Goal: Information Seeking & Learning: Compare options

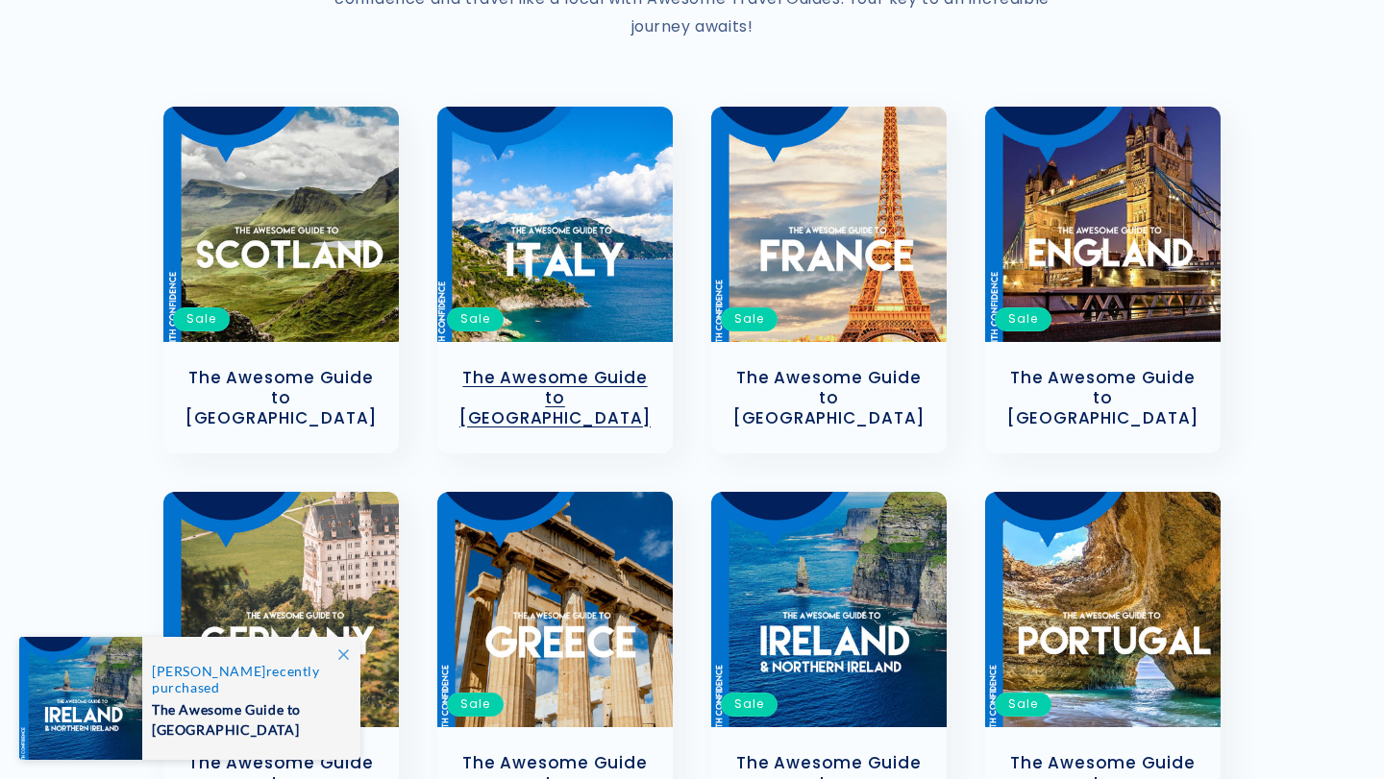
scroll to position [409, 0]
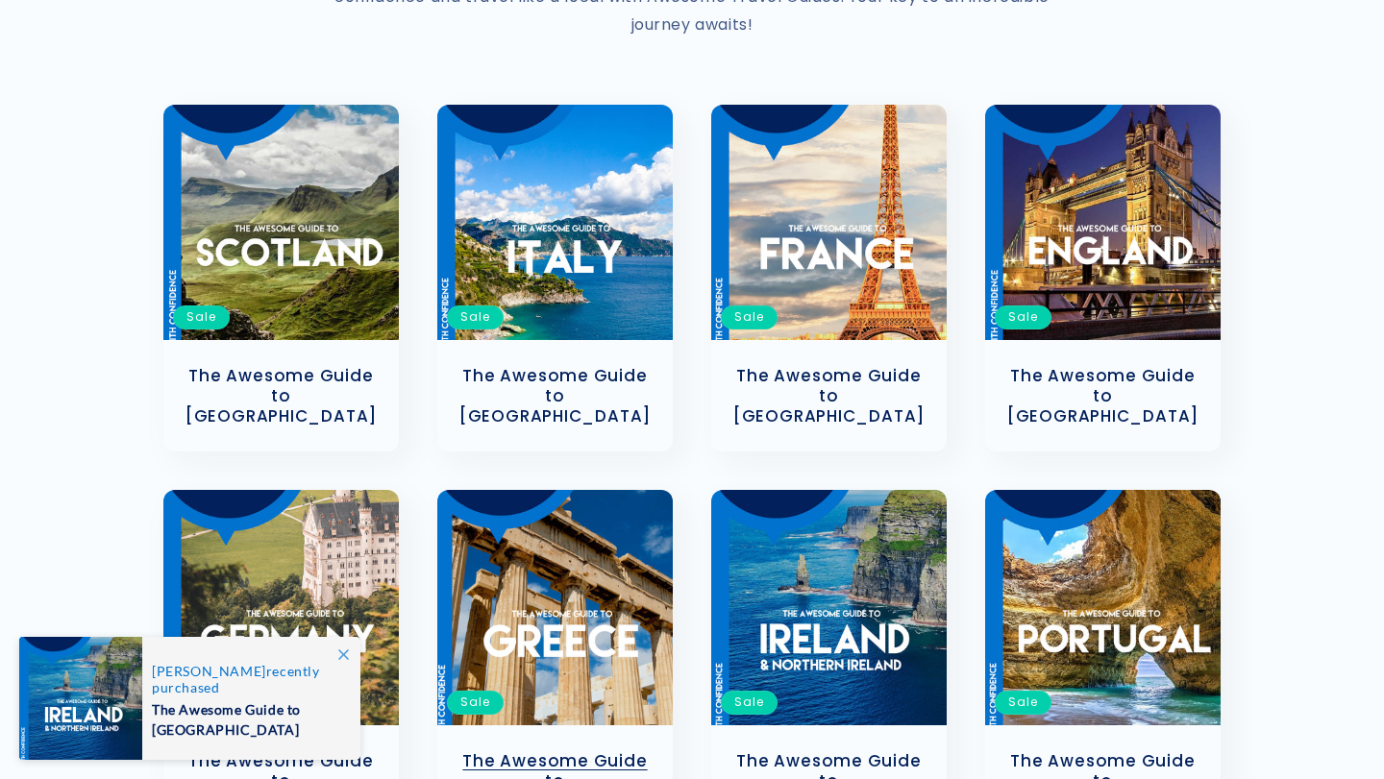
click at [594, 752] on link "The Awesome Guide to [GEOGRAPHIC_DATA]" at bounding box center [555, 782] width 197 height 60
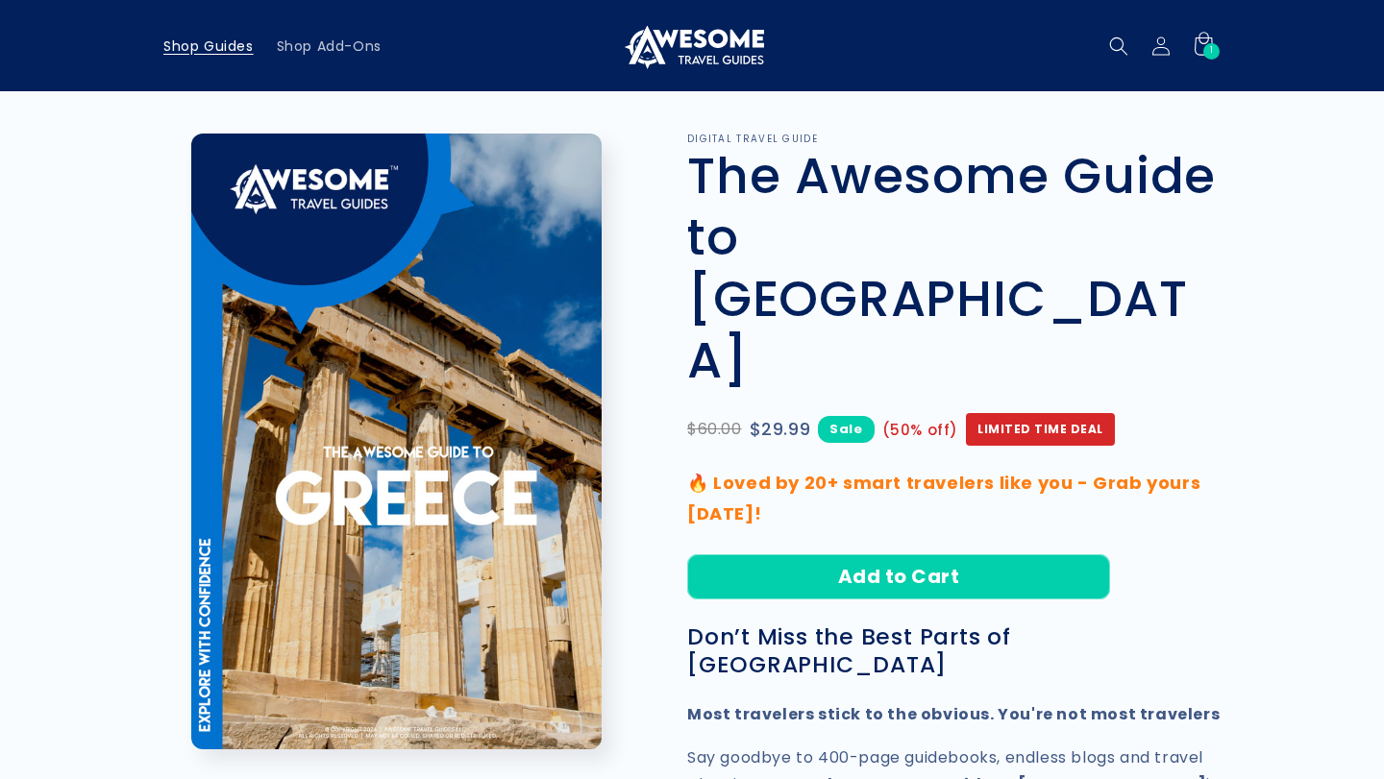
click at [226, 44] on span "Shop Guides" at bounding box center [208, 45] width 90 height 17
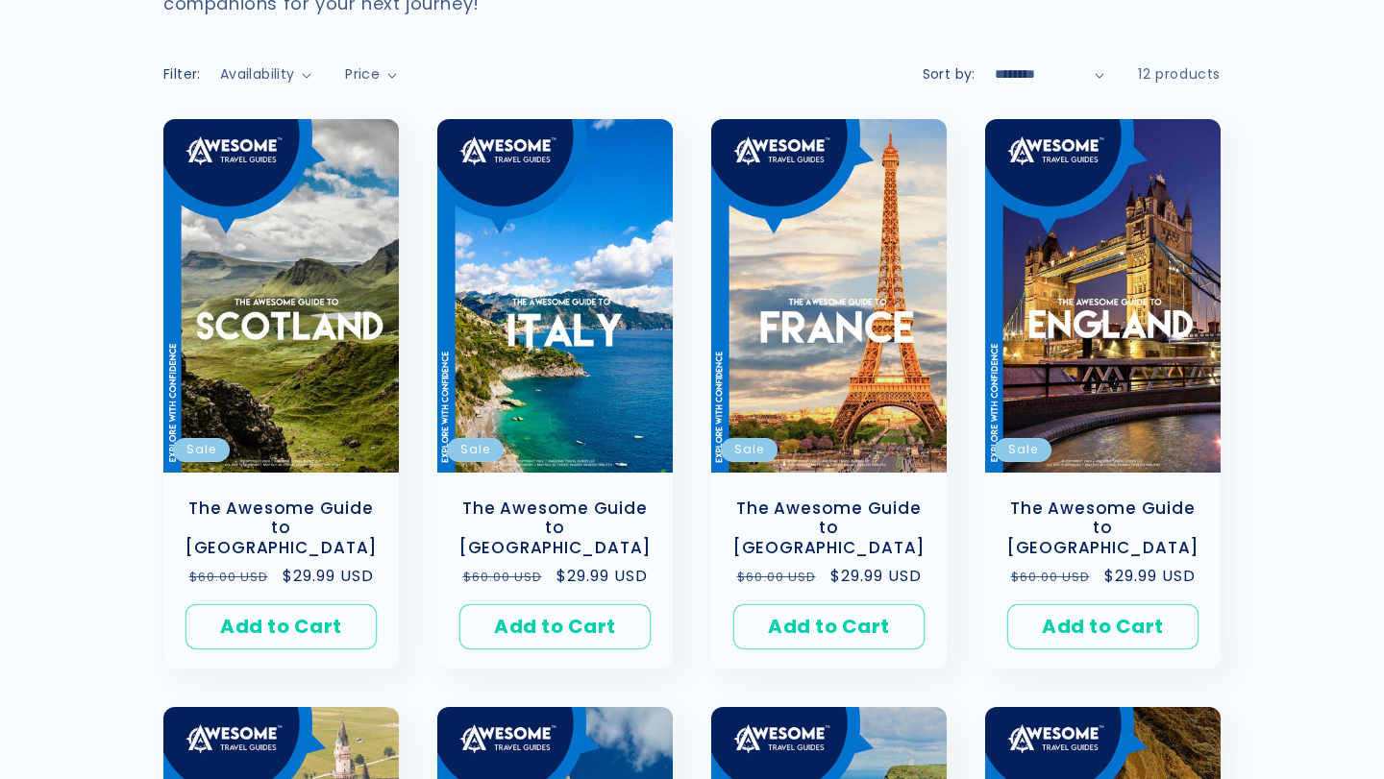
scroll to position [316, 0]
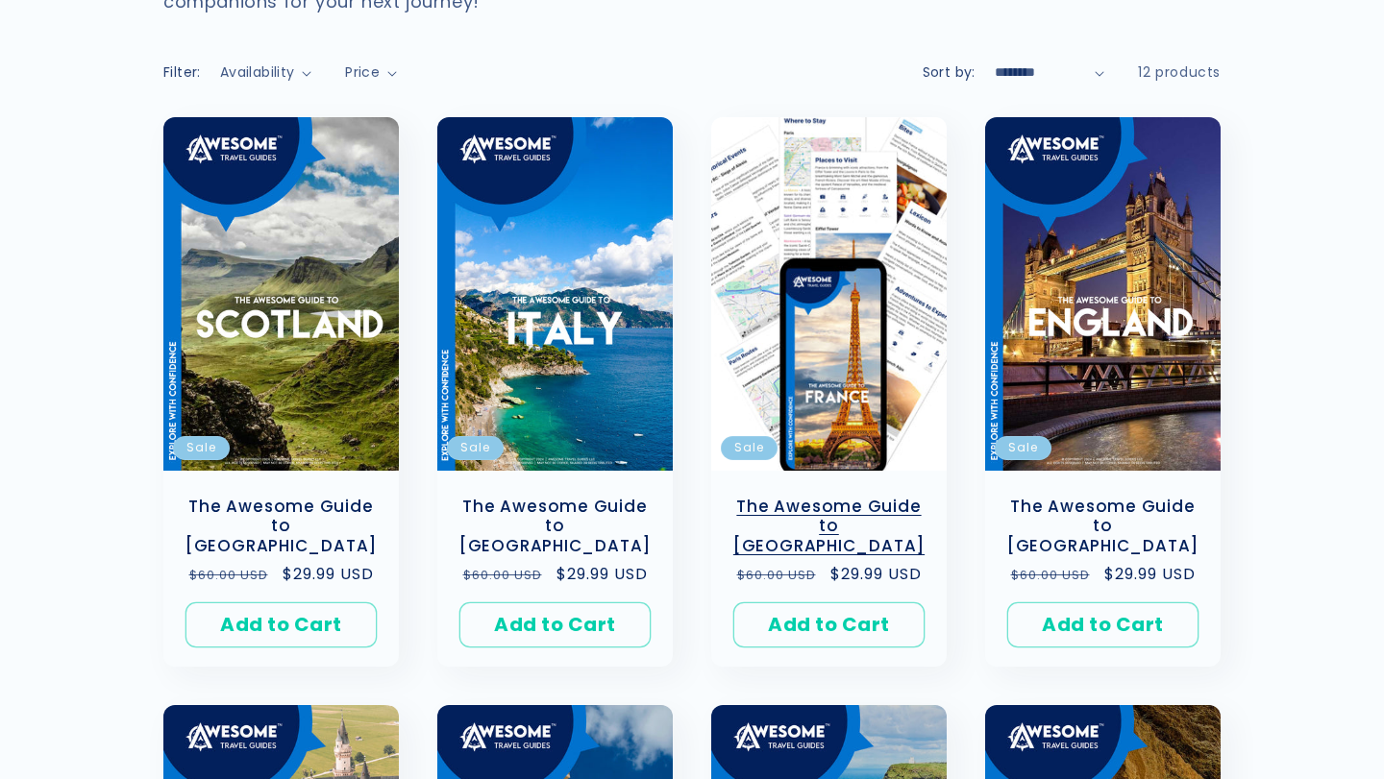
click at [845, 497] on link "The Awesome Guide to [GEOGRAPHIC_DATA]" at bounding box center [828, 527] width 197 height 60
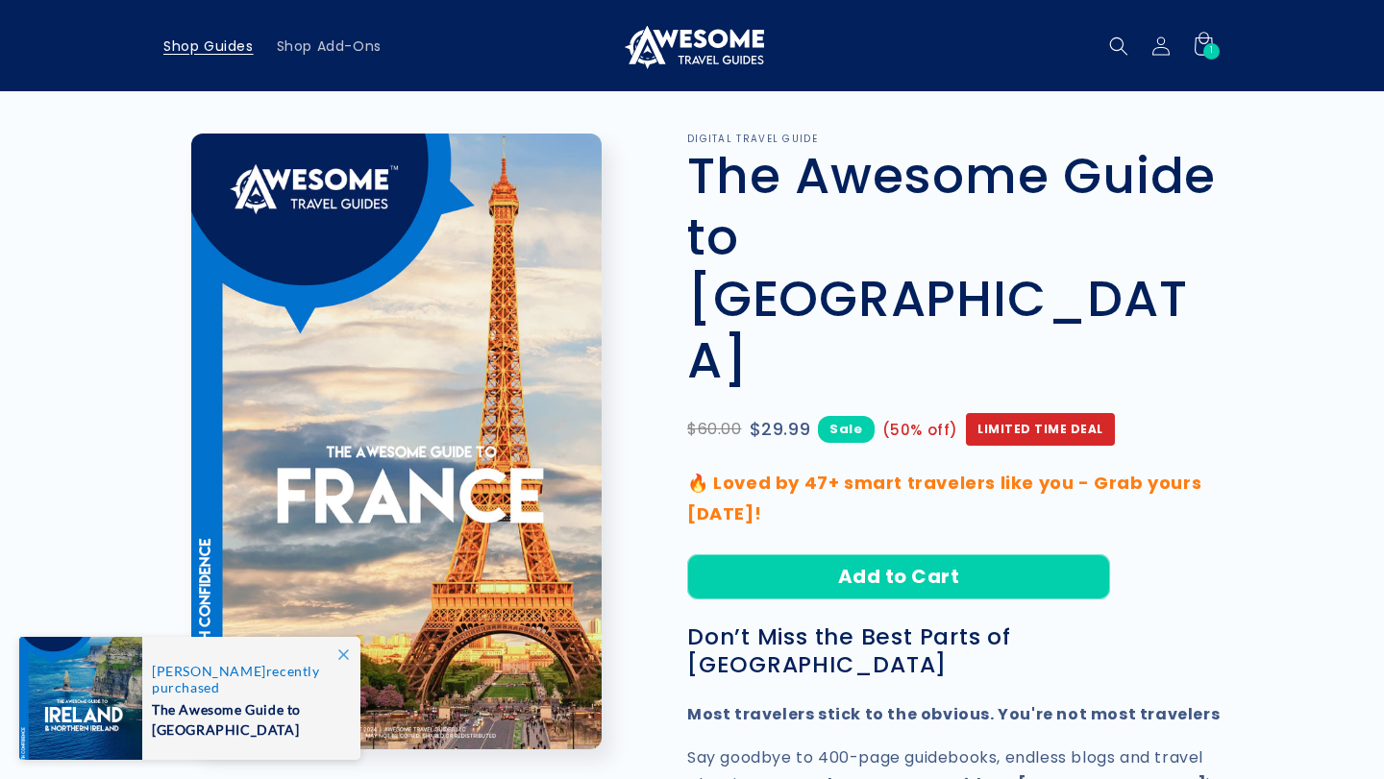
click at [238, 48] on span "Shop Guides" at bounding box center [208, 45] width 90 height 17
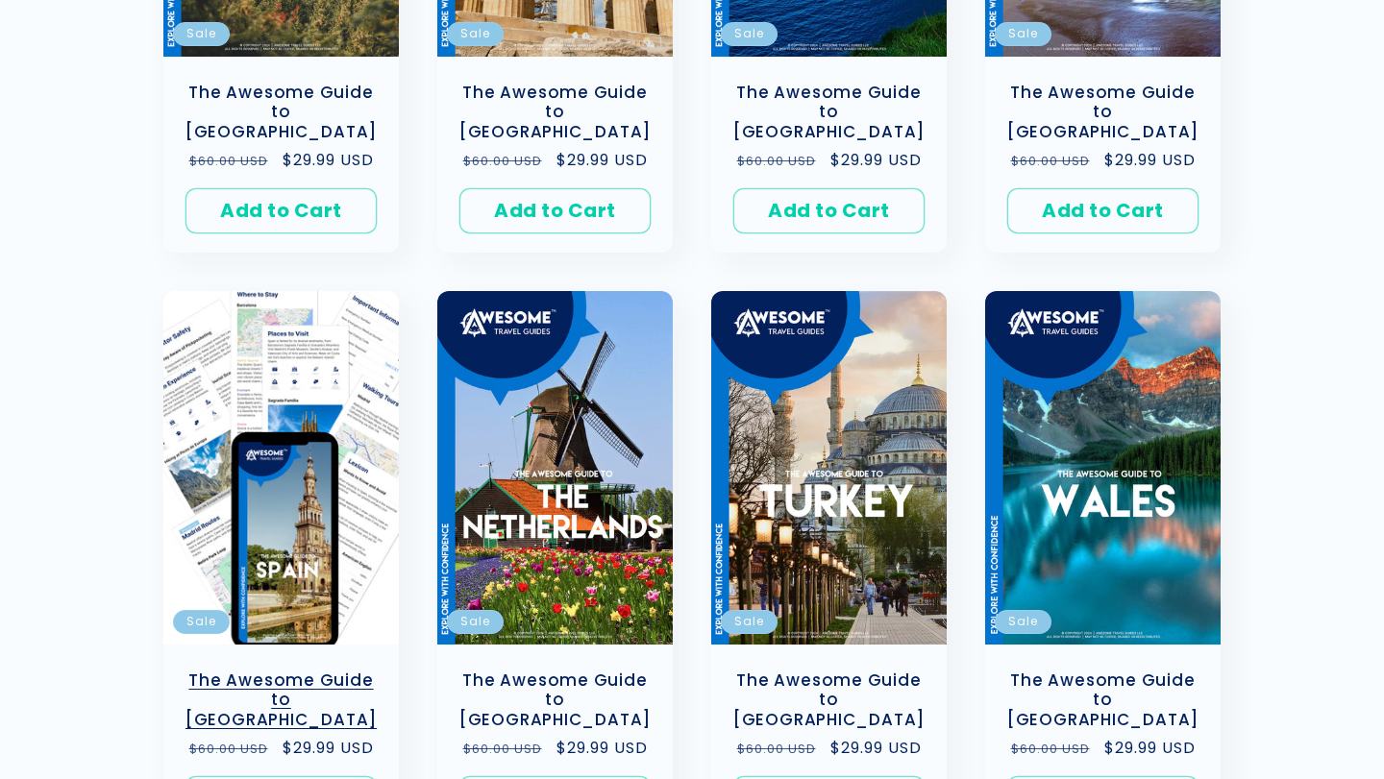
scroll to position [1432, 0]
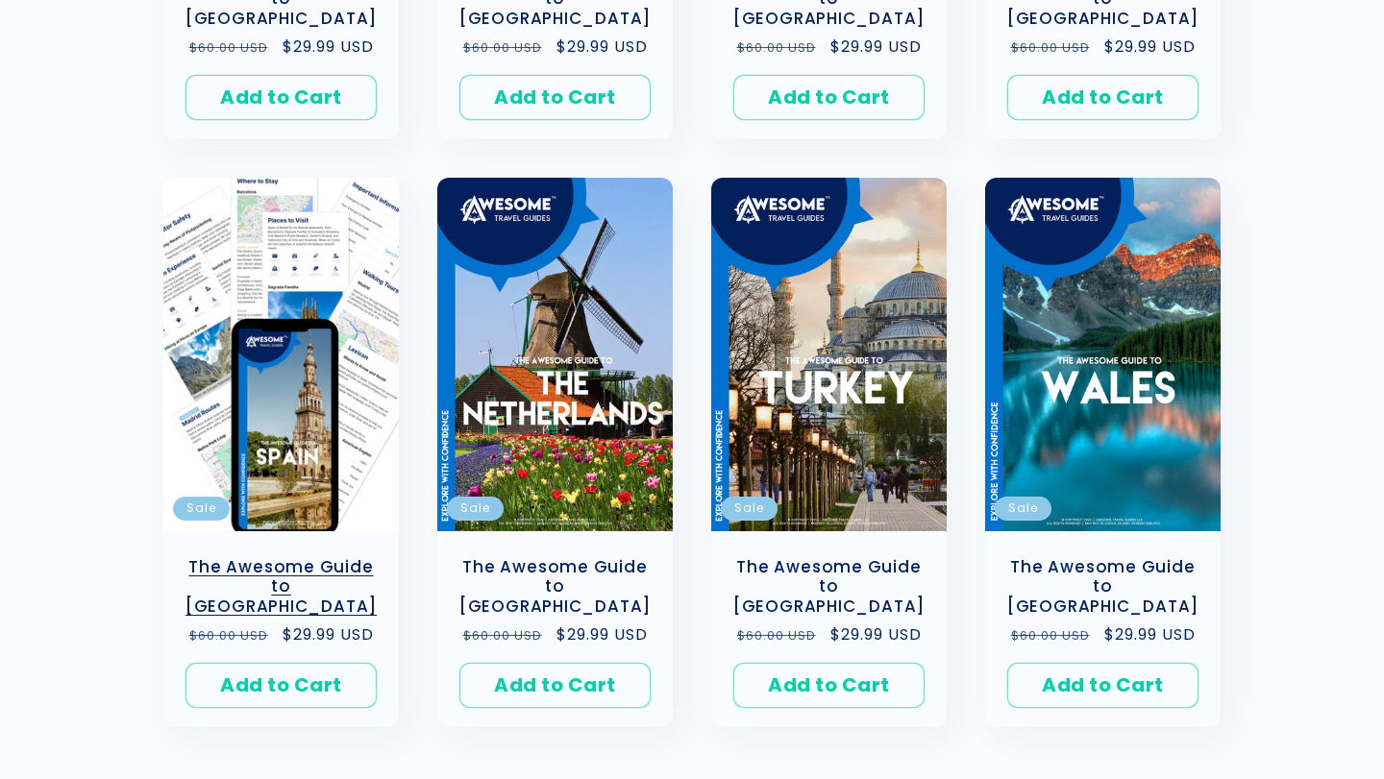
click at [291, 557] on link "The Awesome Guide to [GEOGRAPHIC_DATA]" at bounding box center [281, 587] width 197 height 60
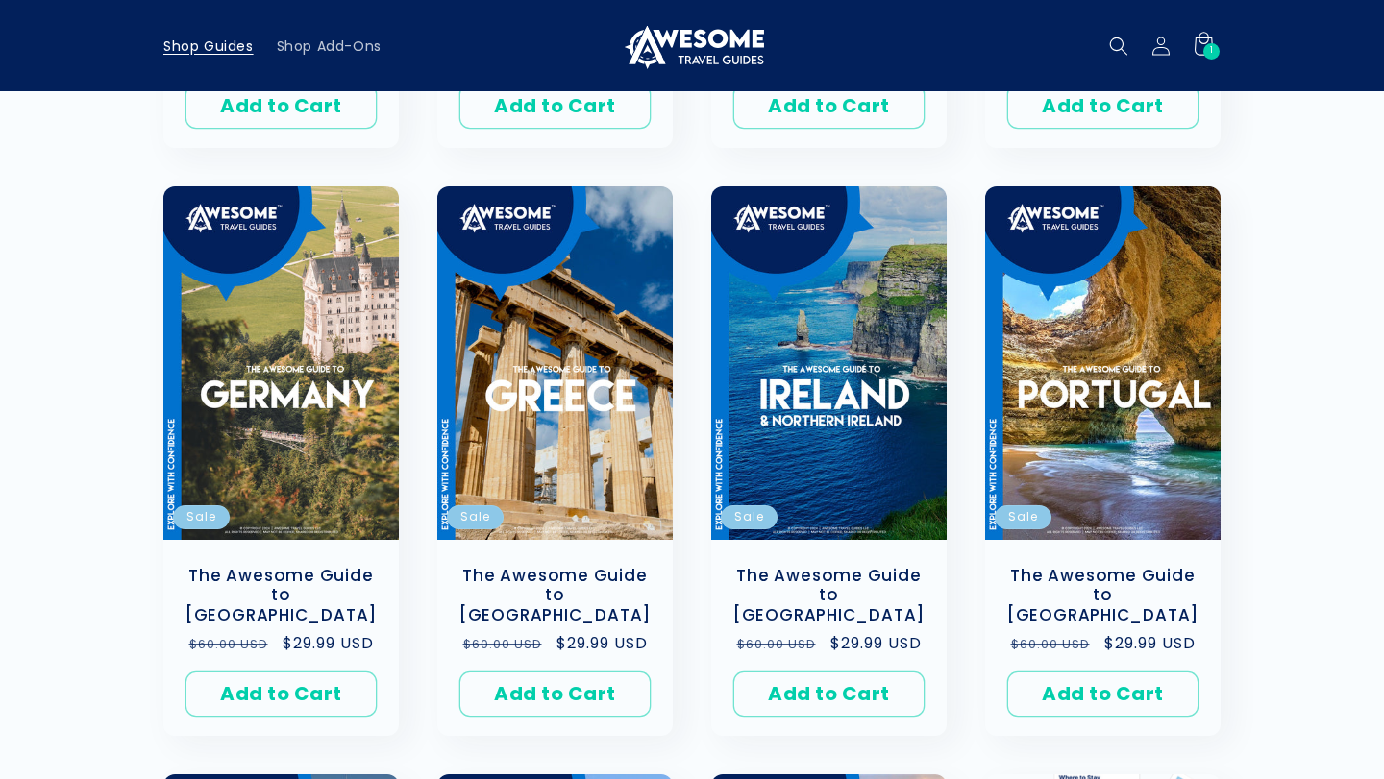
scroll to position [821, 0]
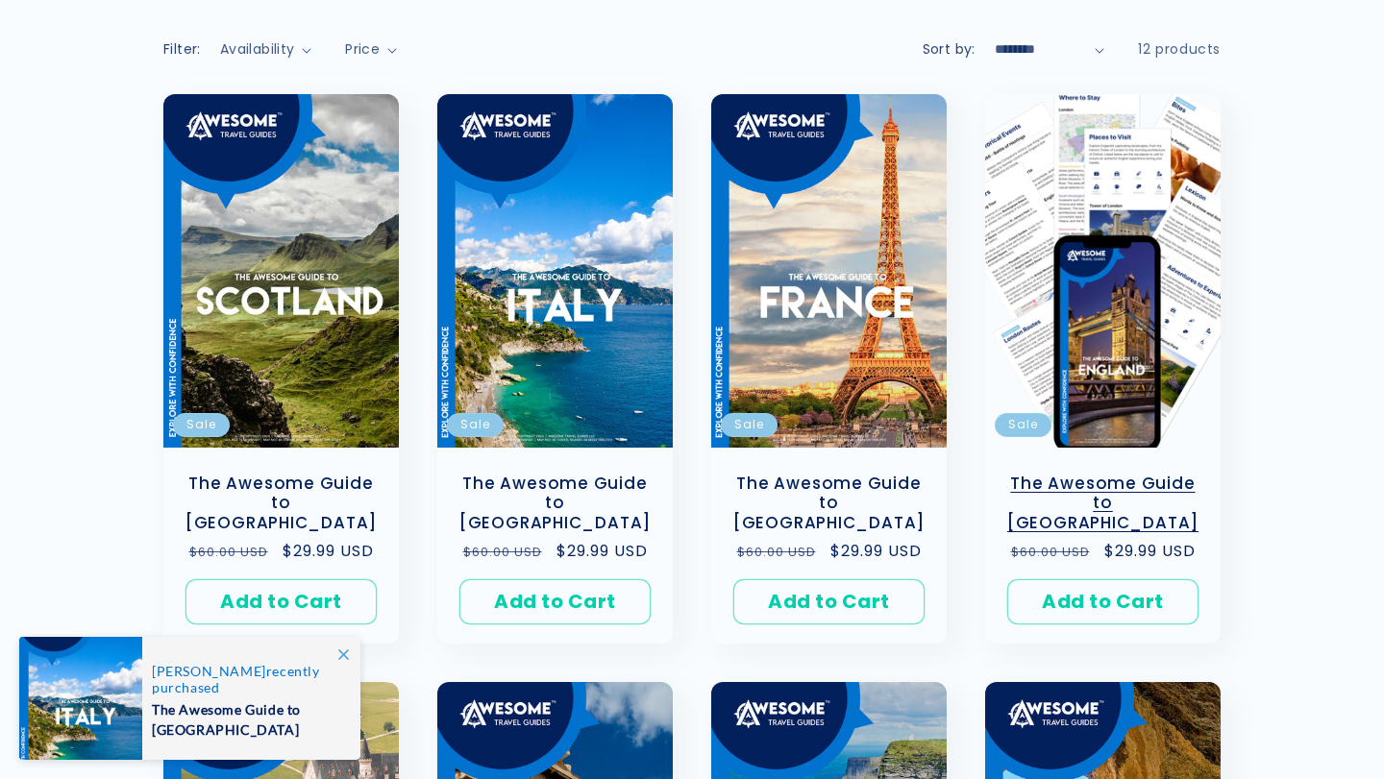
scroll to position [351, 0]
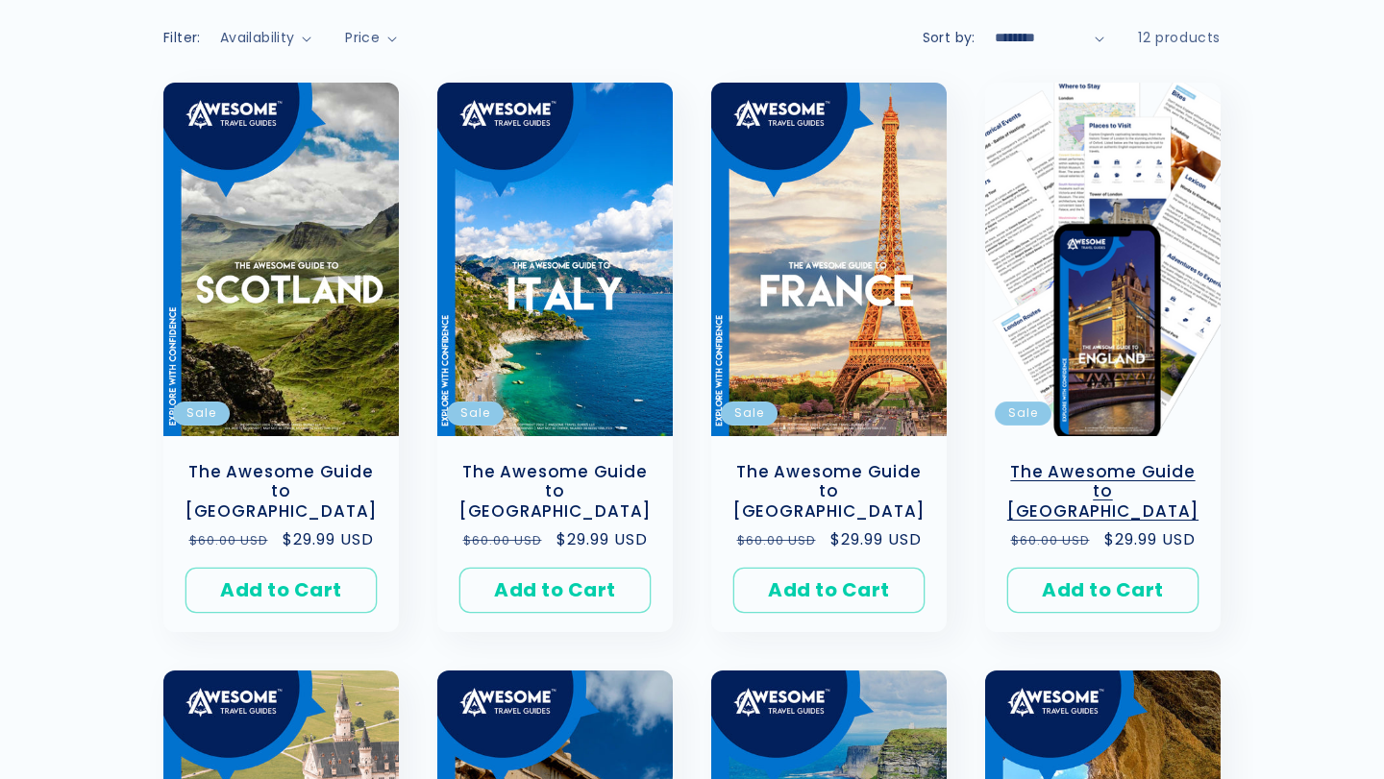
click at [1078, 462] on link "The Awesome Guide to England" at bounding box center [1102, 492] width 197 height 60
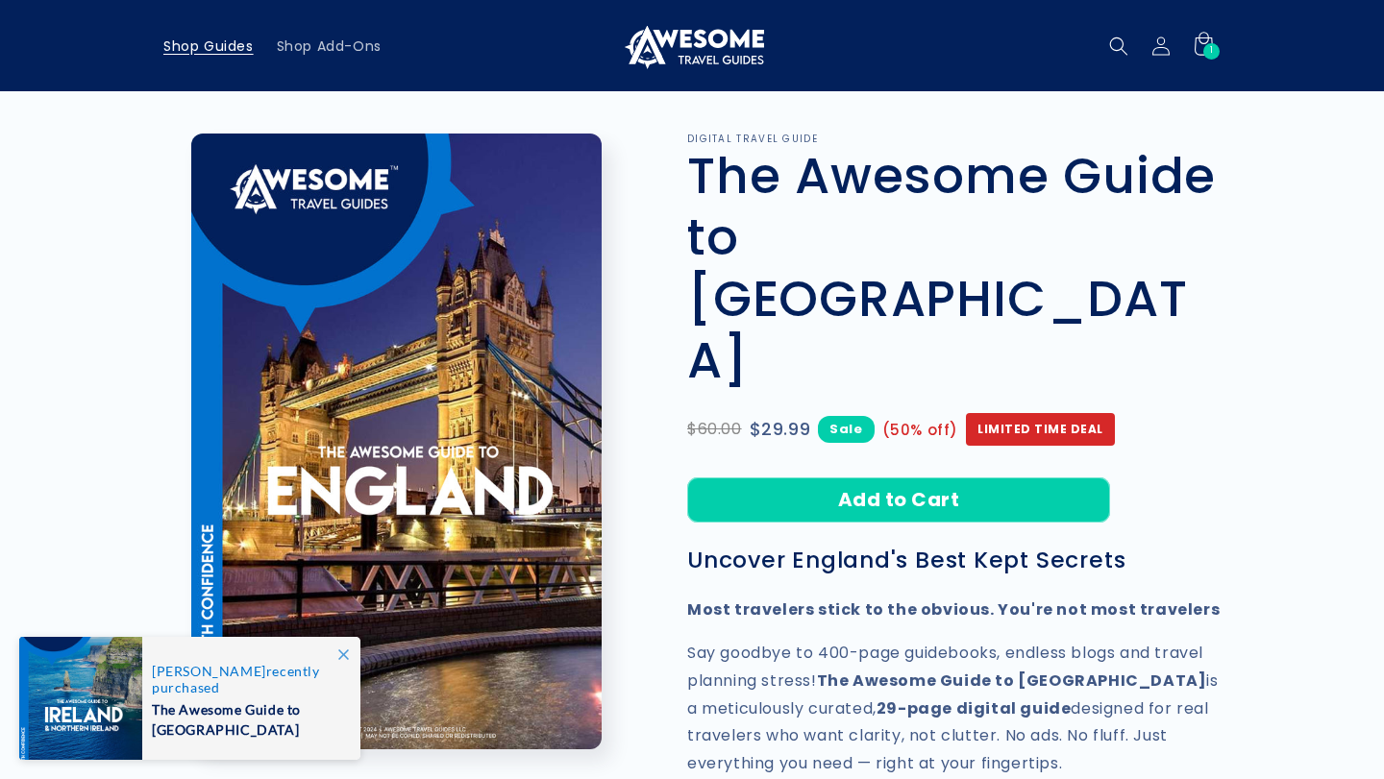
click at [206, 44] on span "Shop Guides" at bounding box center [208, 45] width 90 height 17
click at [226, 49] on span "Shop Guides" at bounding box center [208, 45] width 90 height 17
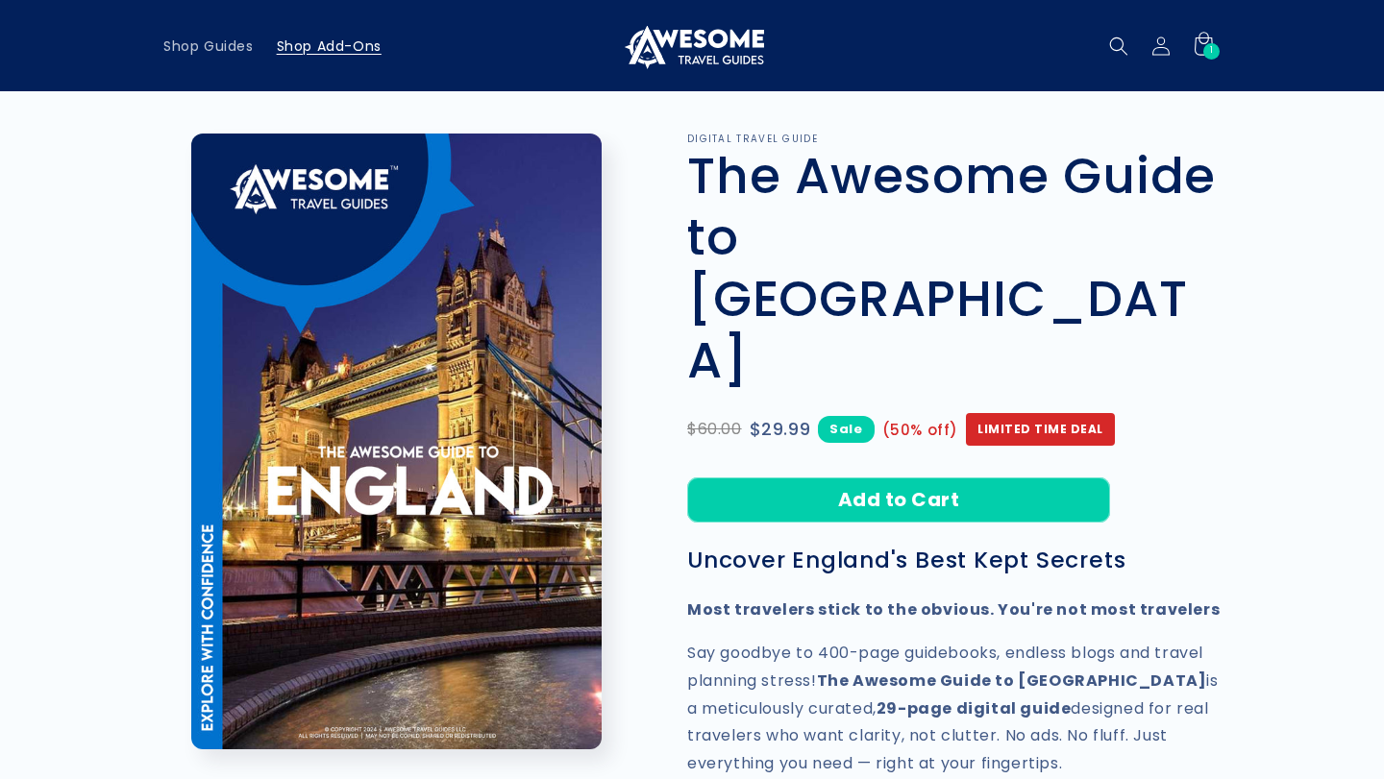
click at [326, 44] on span "Shop Add-Ons" at bounding box center [329, 45] width 105 height 17
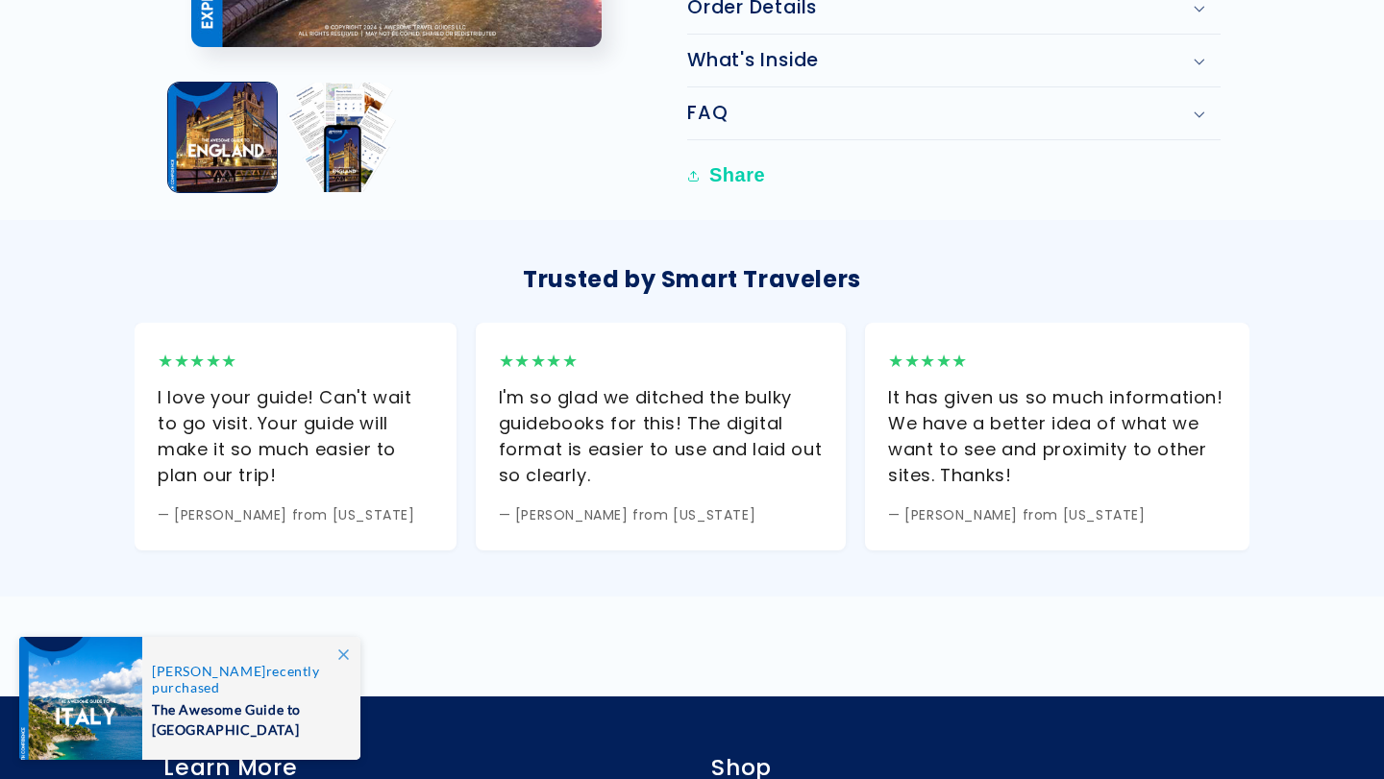
scroll to position [1270, 0]
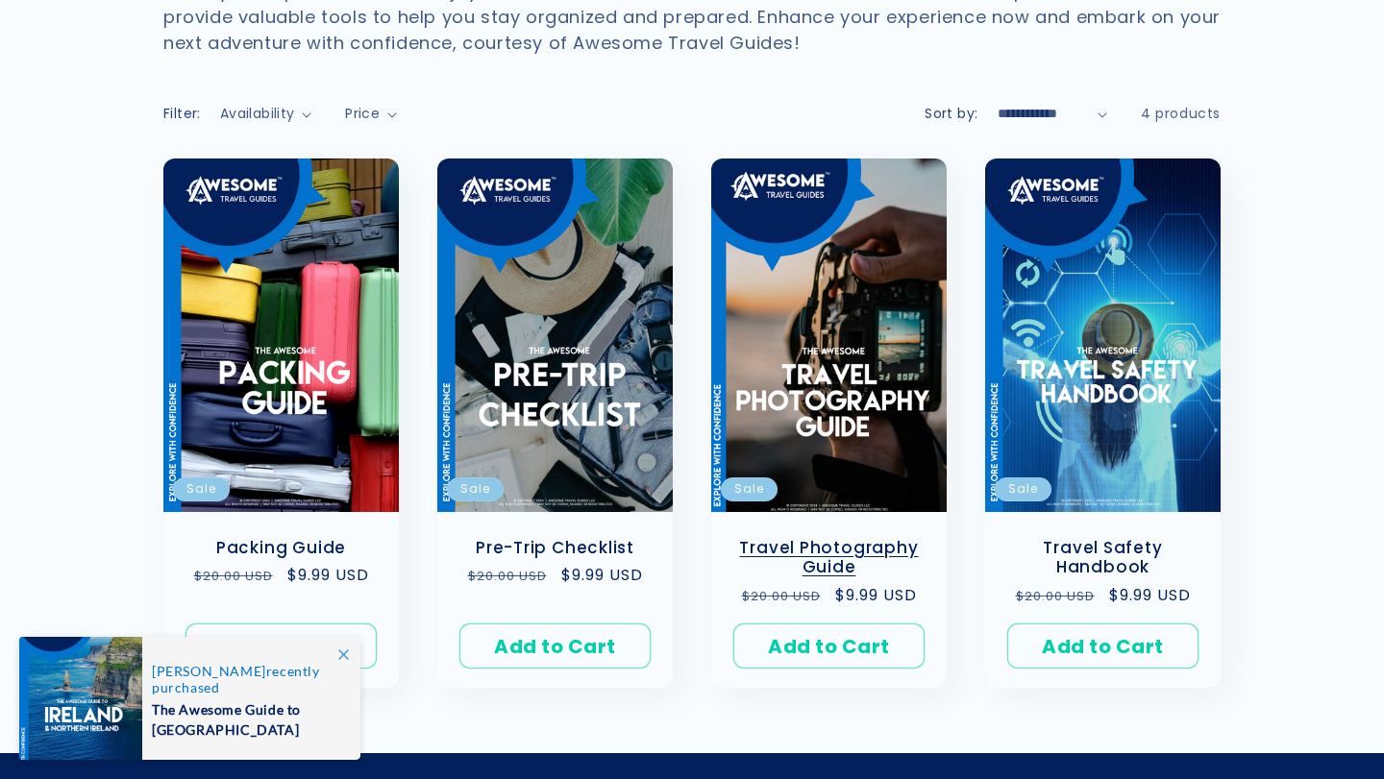
scroll to position [276, 0]
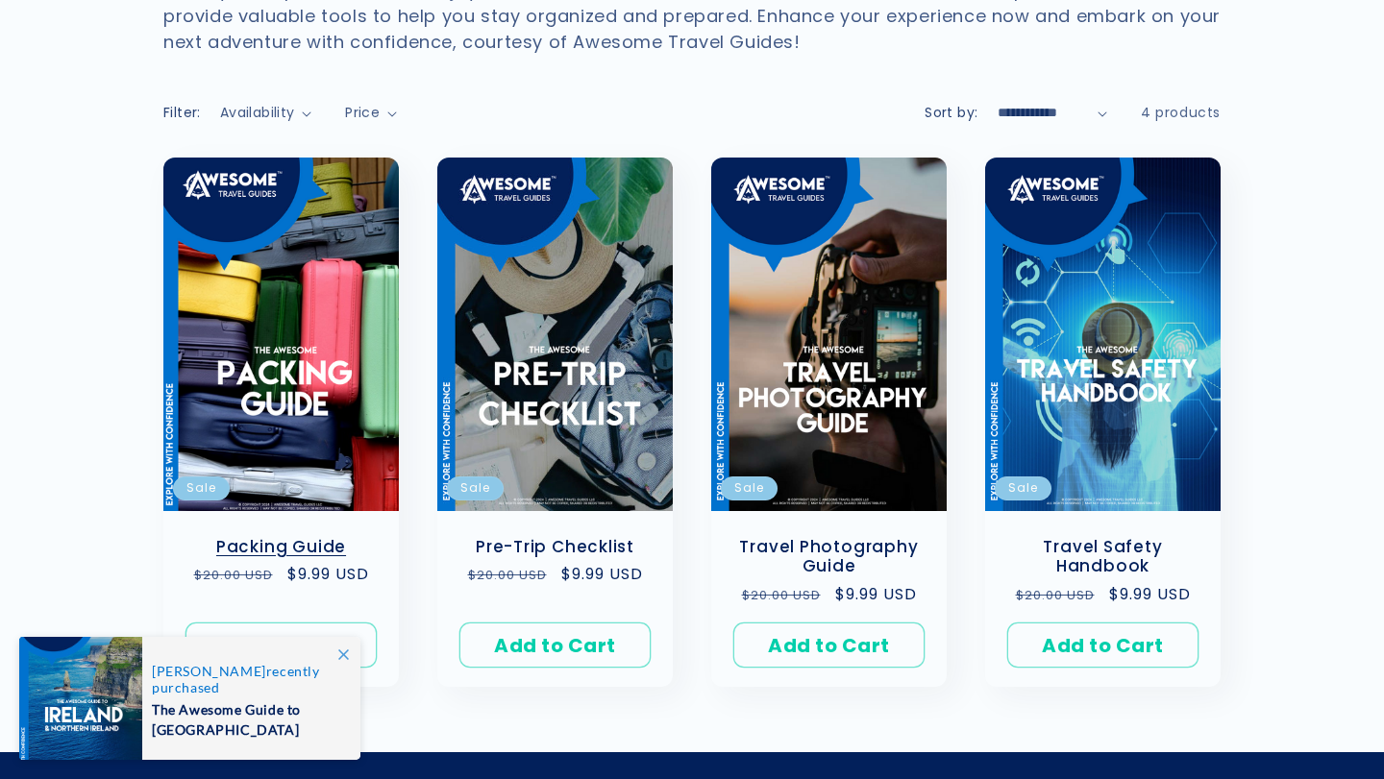
click at [282, 537] on link "Packing Guide" at bounding box center [281, 547] width 197 height 20
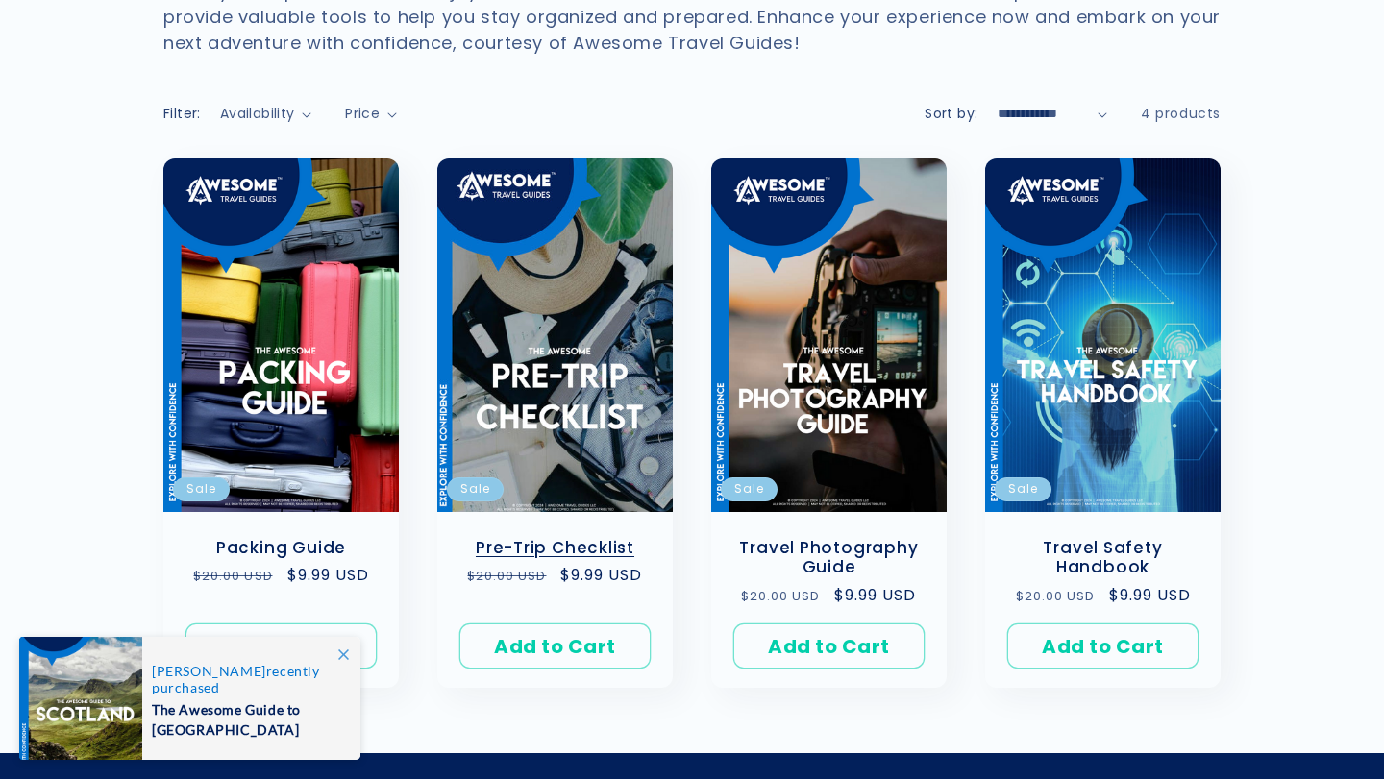
scroll to position [276, 0]
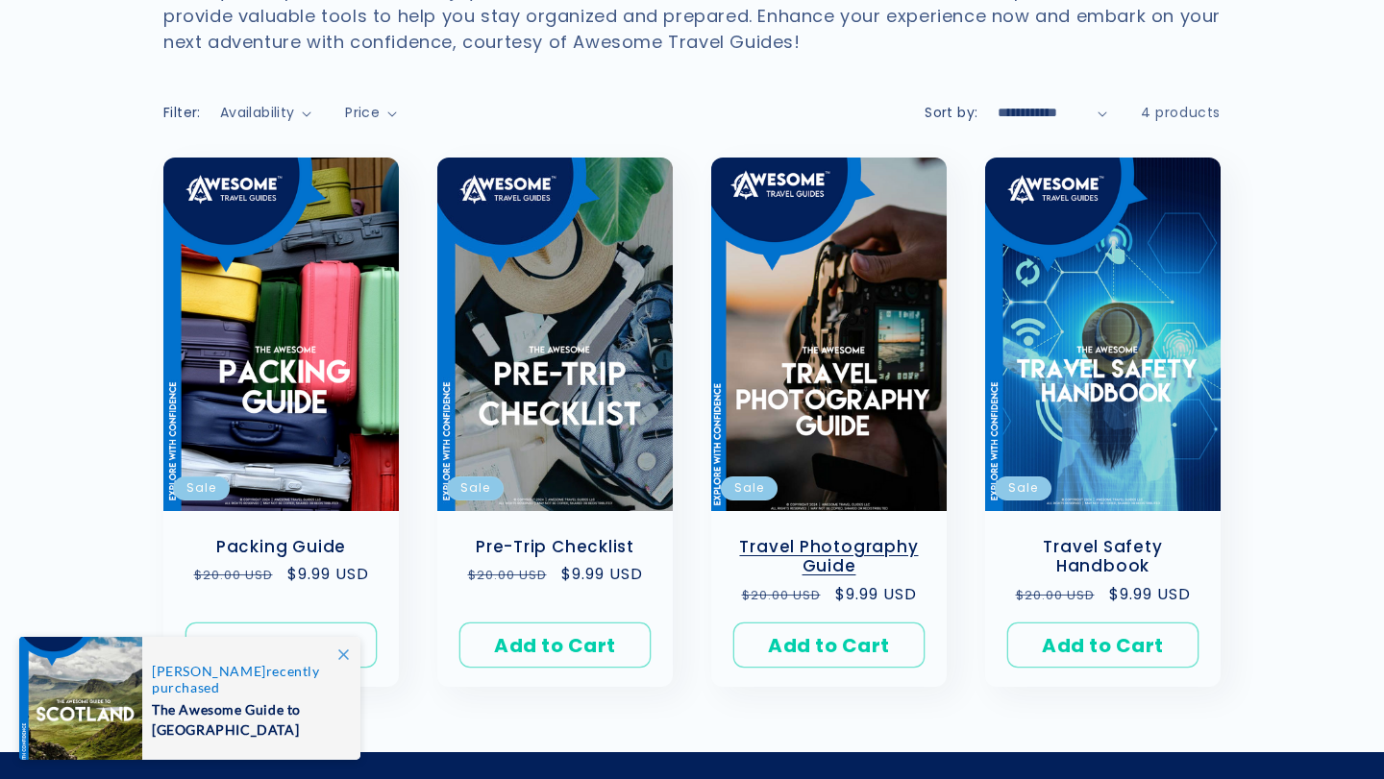
click at [858, 537] on link "Travel Photography Guide" at bounding box center [828, 557] width 197 height 40
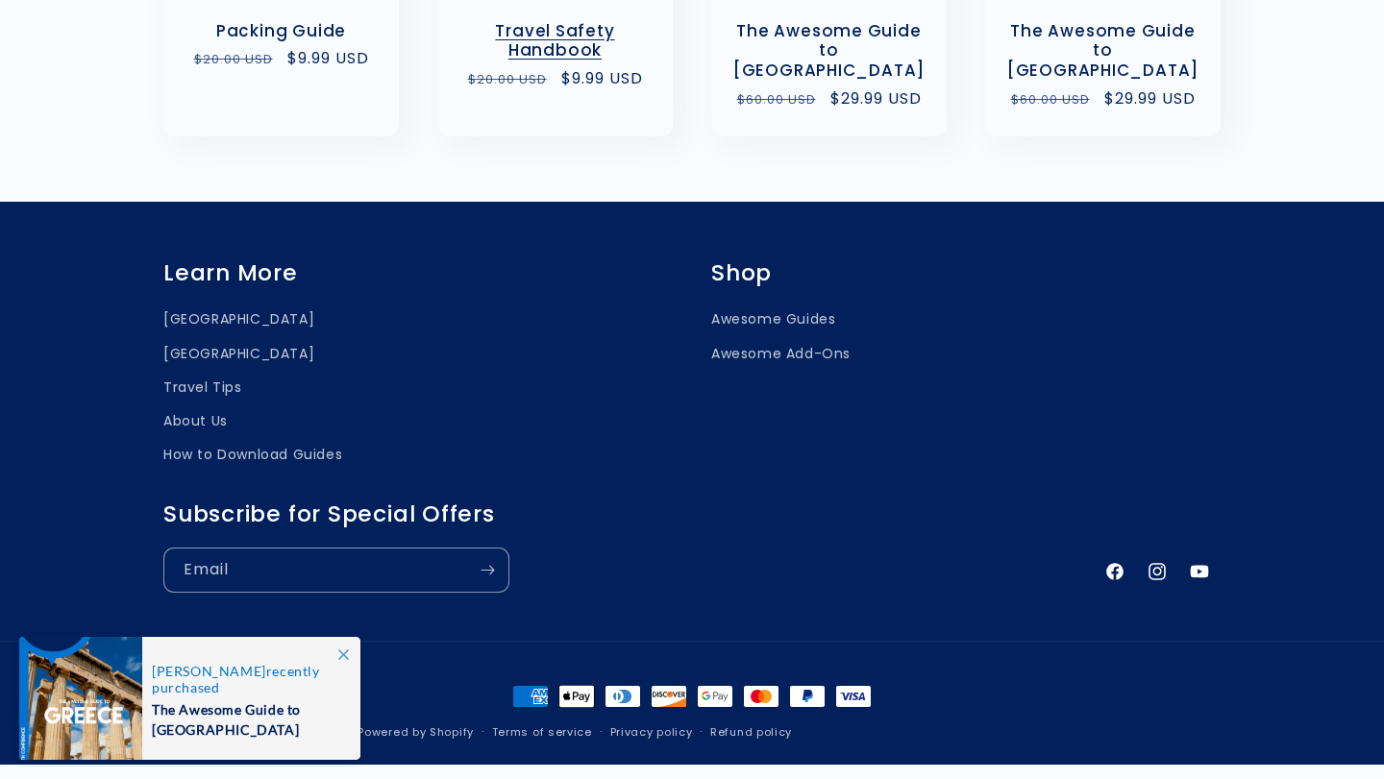
scroll to position [2246, 0]
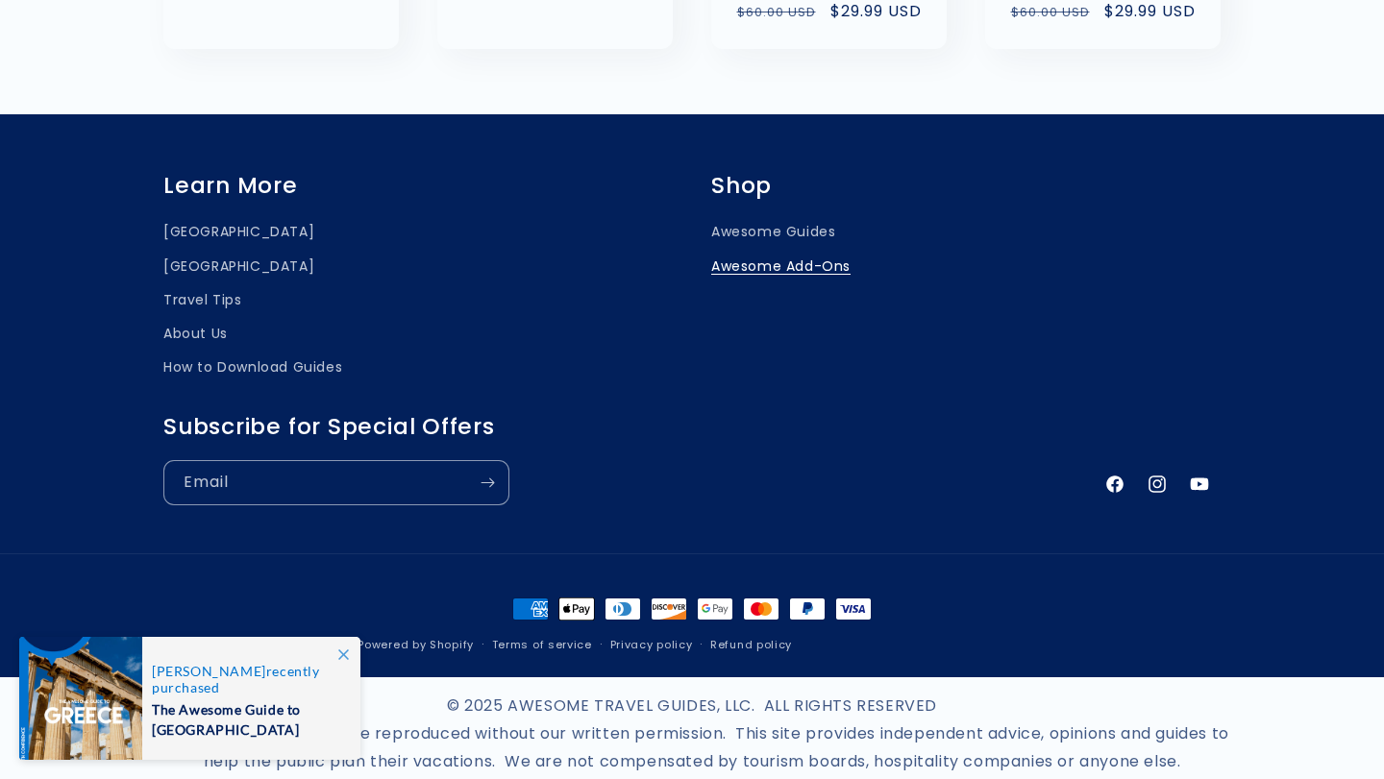
click at [790, 250] on link "Awesome Add-Ons" at bounding box center [780, 267] width 139 height 34
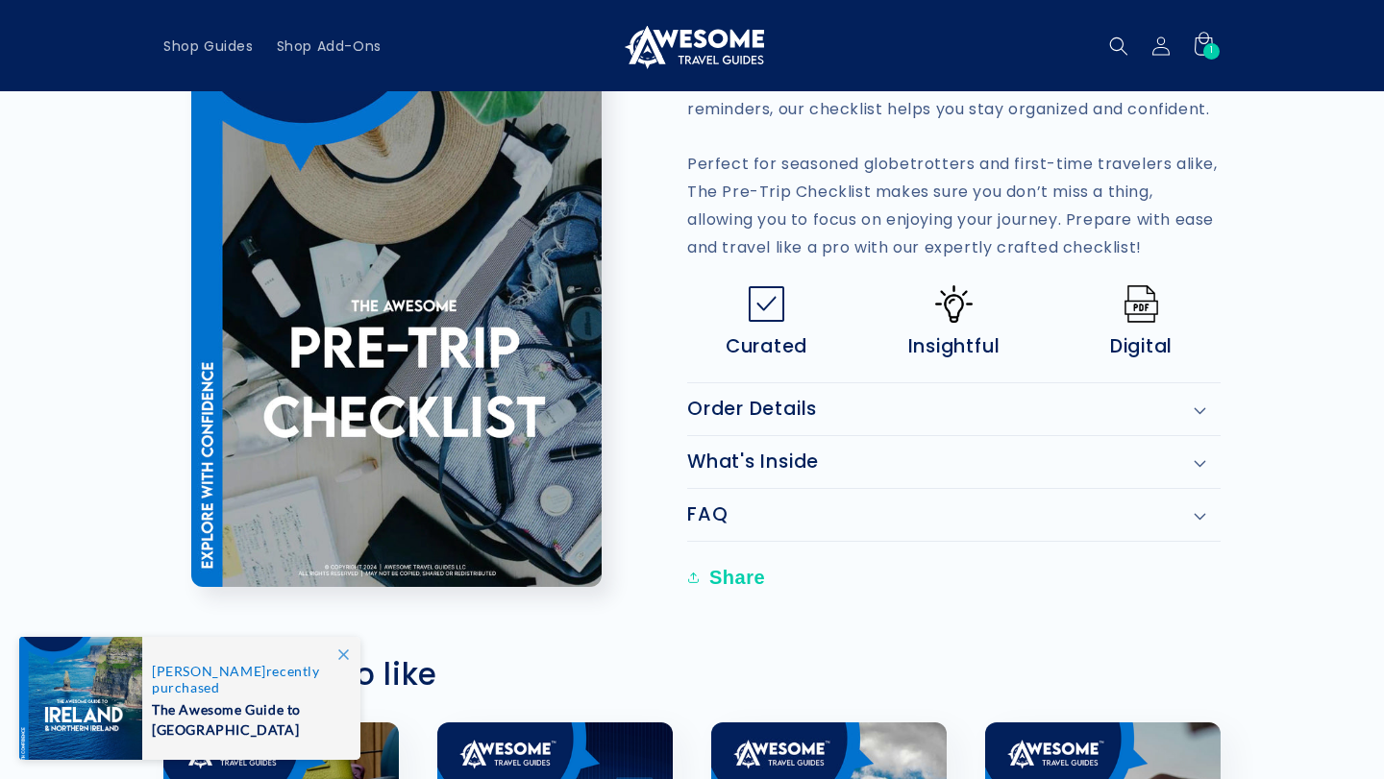
scroll to position [291, 0]
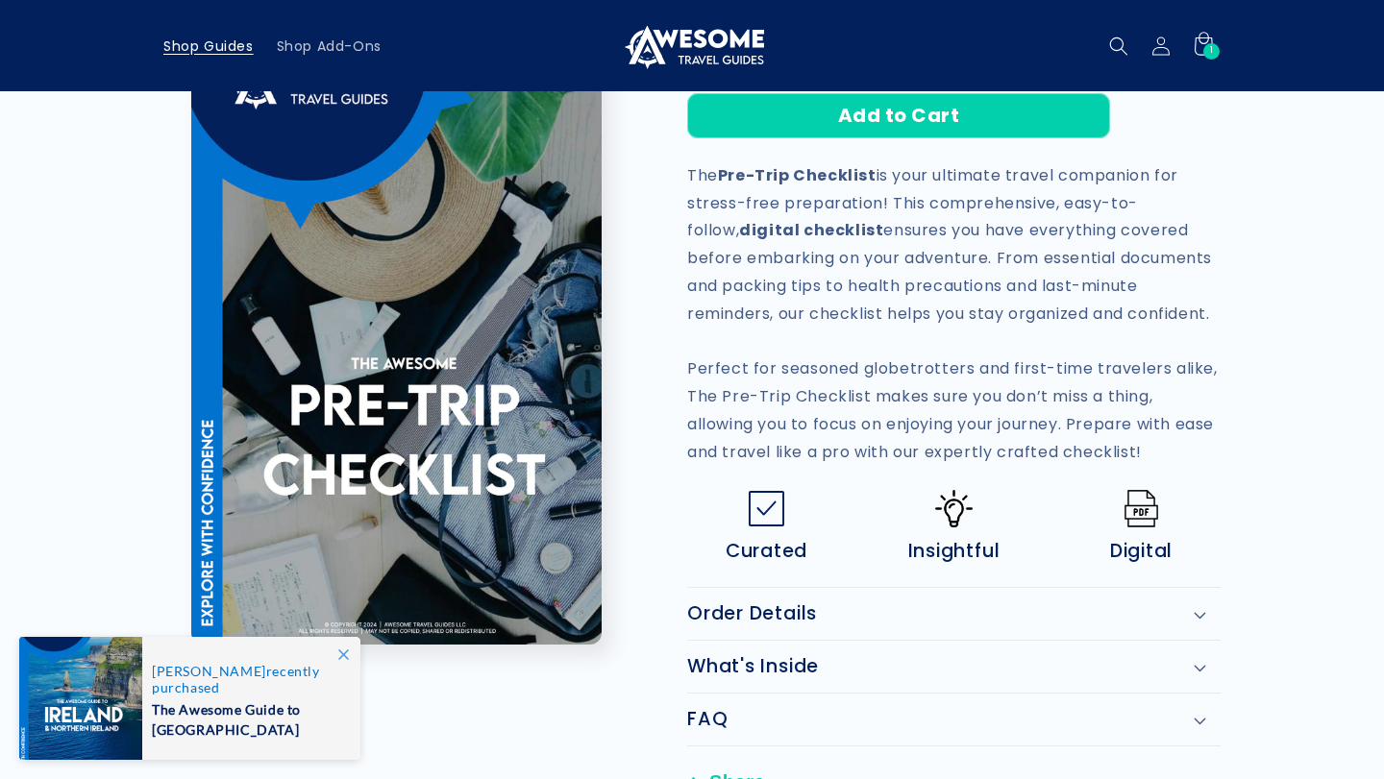
click at [230, 38] on span "Shop Guides" at bounding box center [208, 45] width 90 height 17
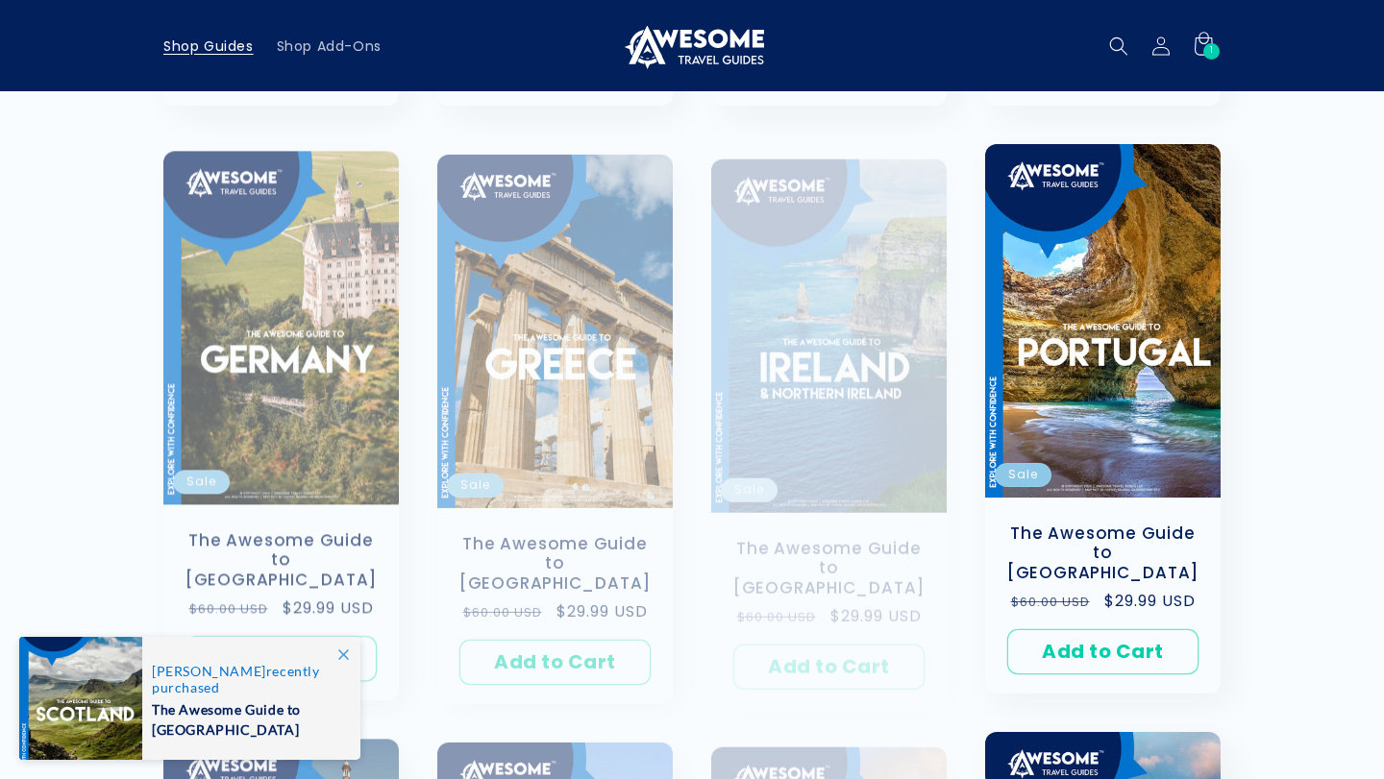
scroll to position [861, 0]
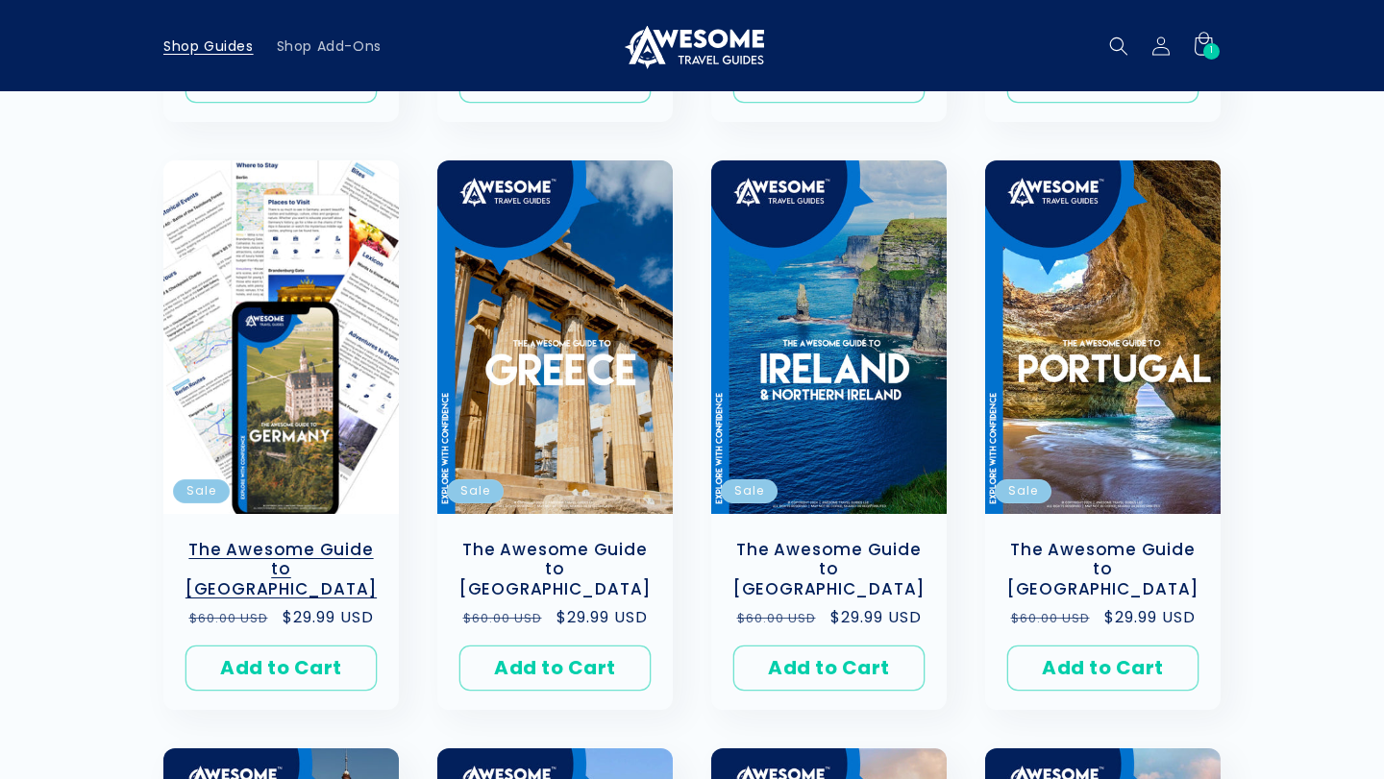
click at [299, 540] on link "The Awesome Guide to [GEOGRAPHIC_DATA]" at bounding box center [281, 570] width 197 height 60
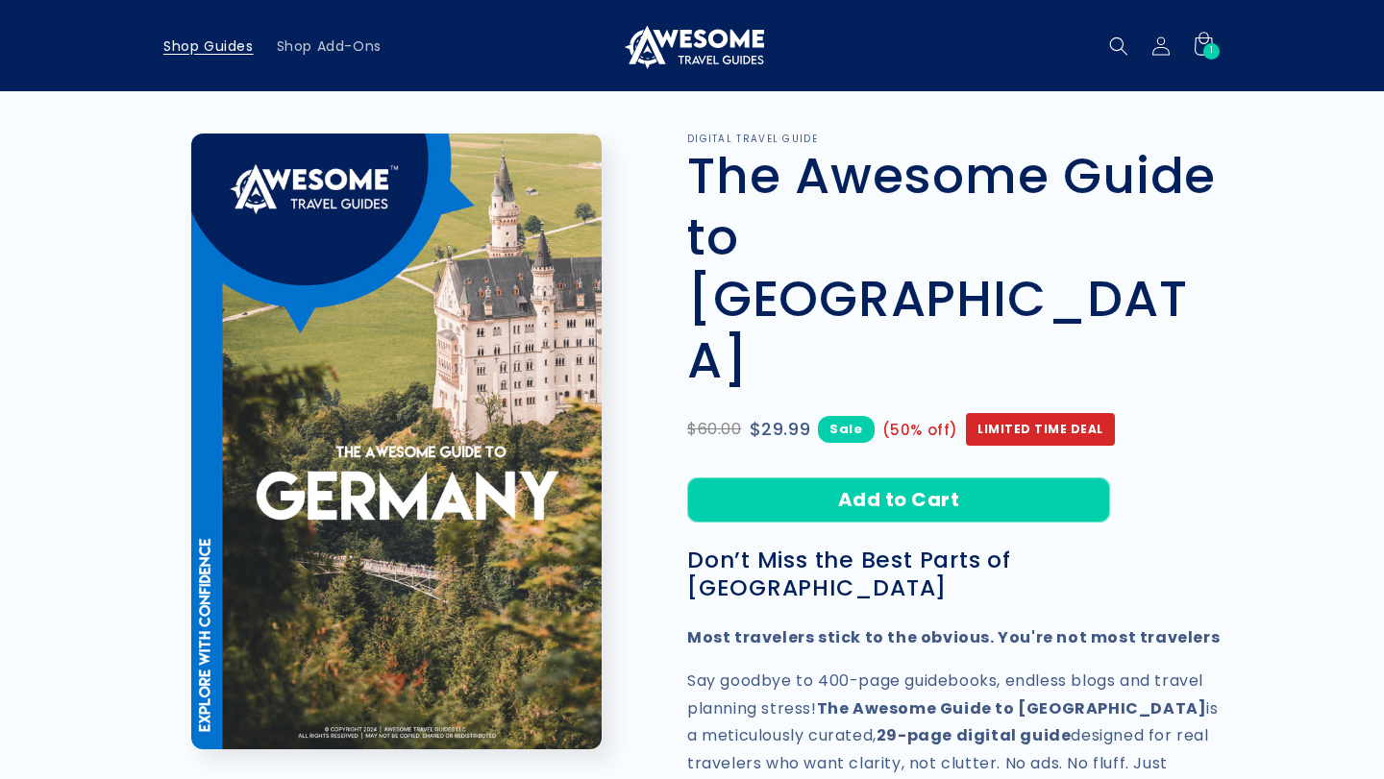
click at [171, 50] on span "Shop Guides" at bounding box center [208, 45] width 90 height 17
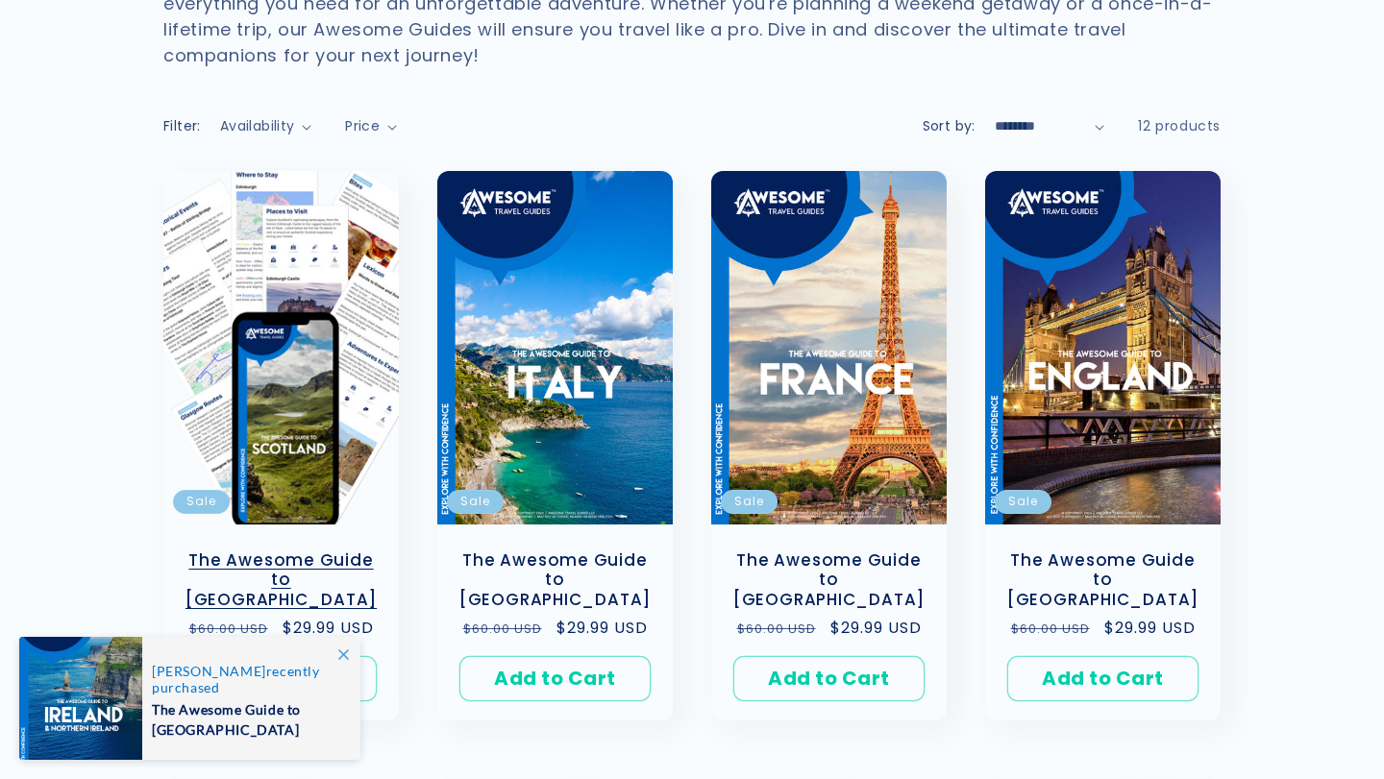
scroll to position [265, 0]
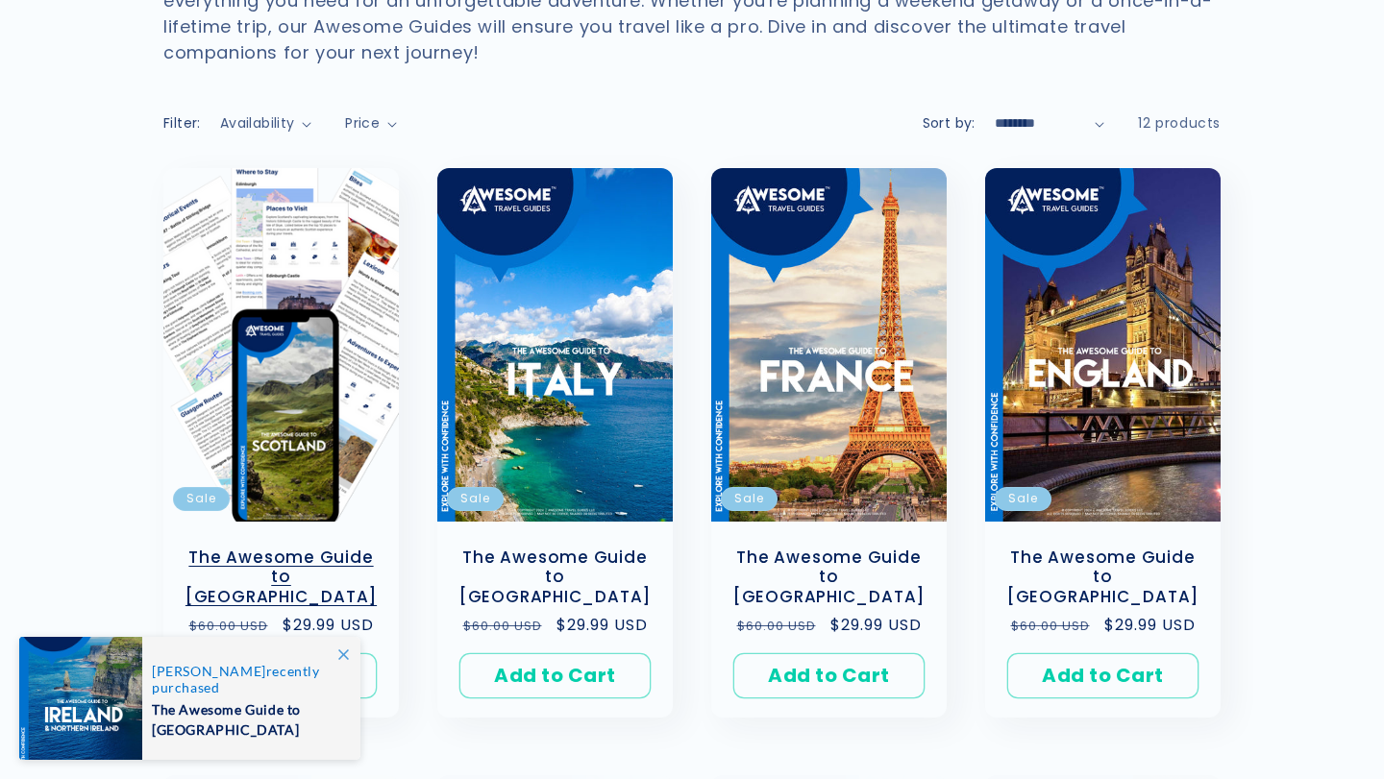
click at [315, 548] on link "The Awesome Guide to [GEOGRAPHIC_DATA]" at bounding box center [281, 578] width 197 height 60
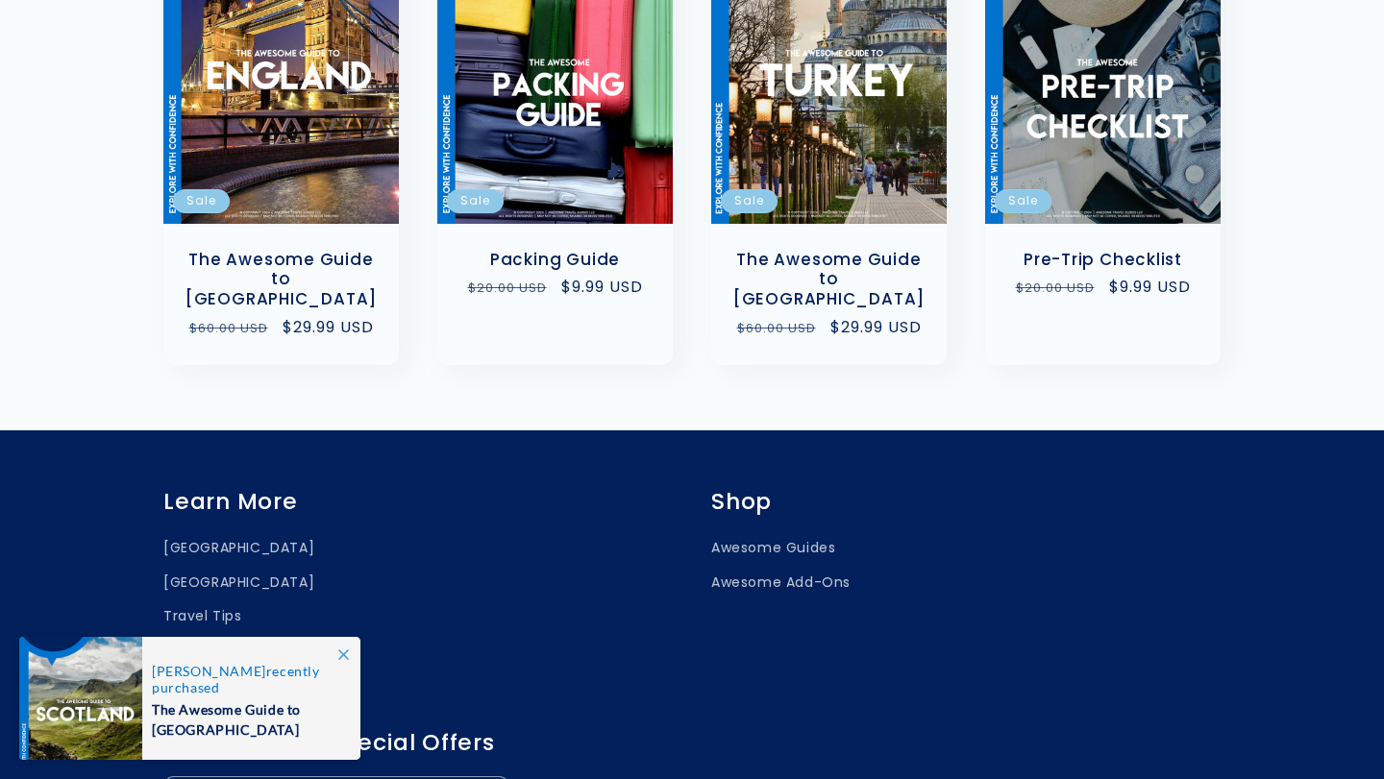
scroll to position [2329, 0]
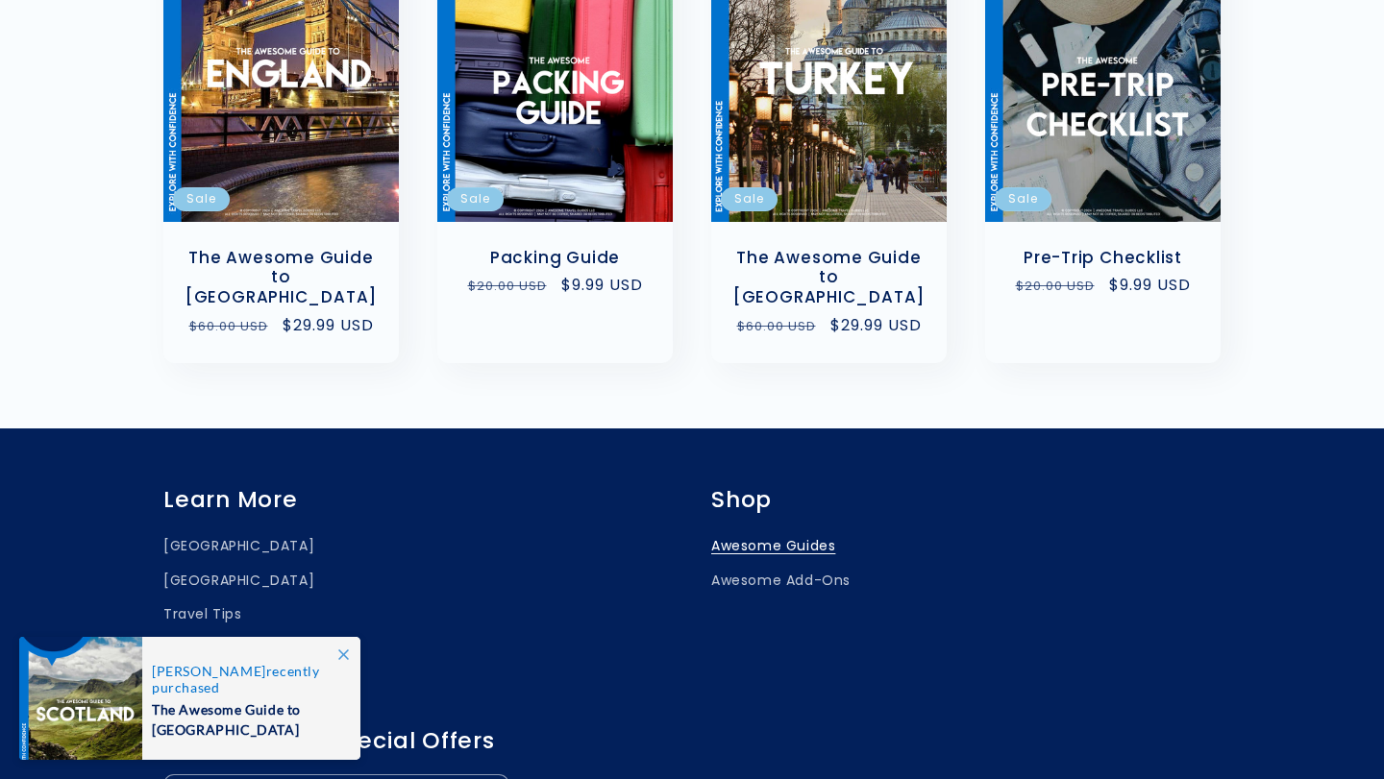
click at [780, 534] on link "Awesome Guides" at bounding box center [773, 548] width 124 height 29
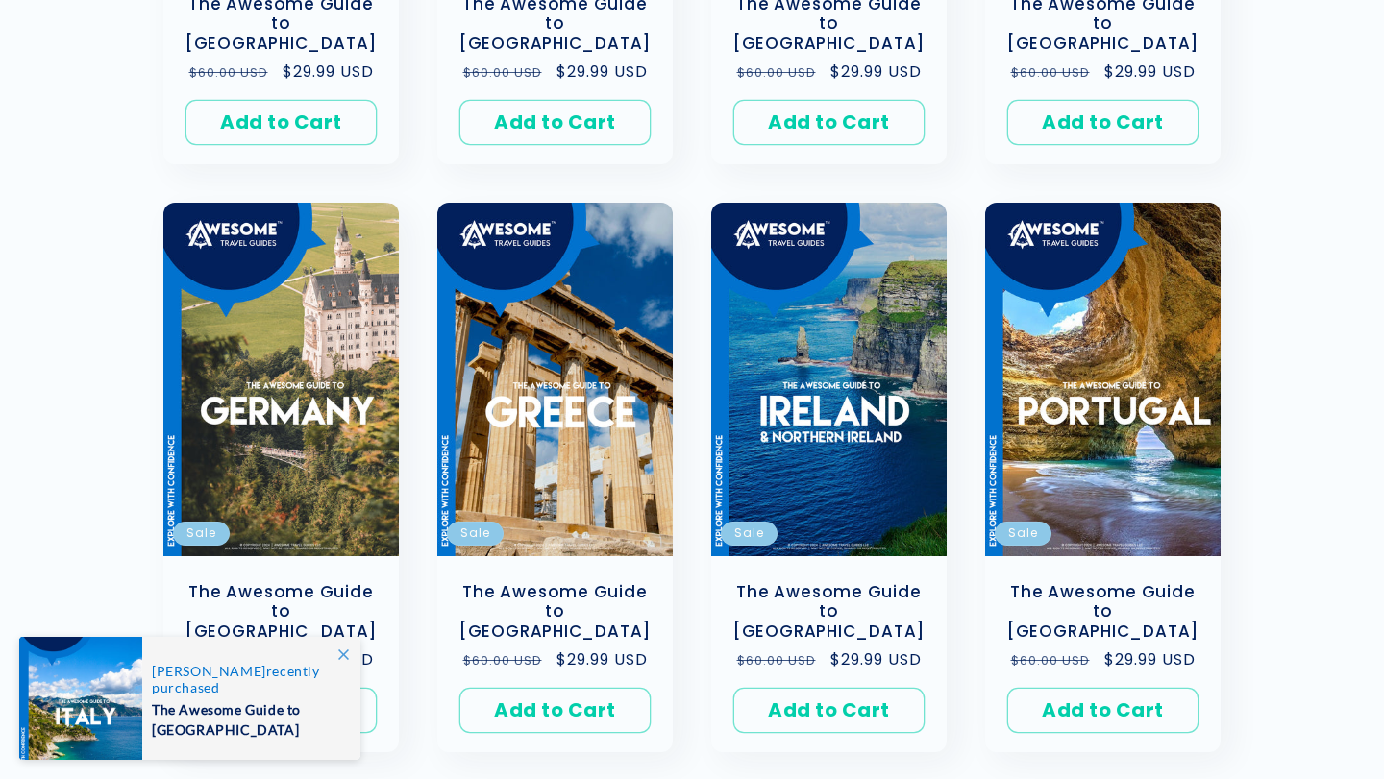
scroll to position [820, 0]
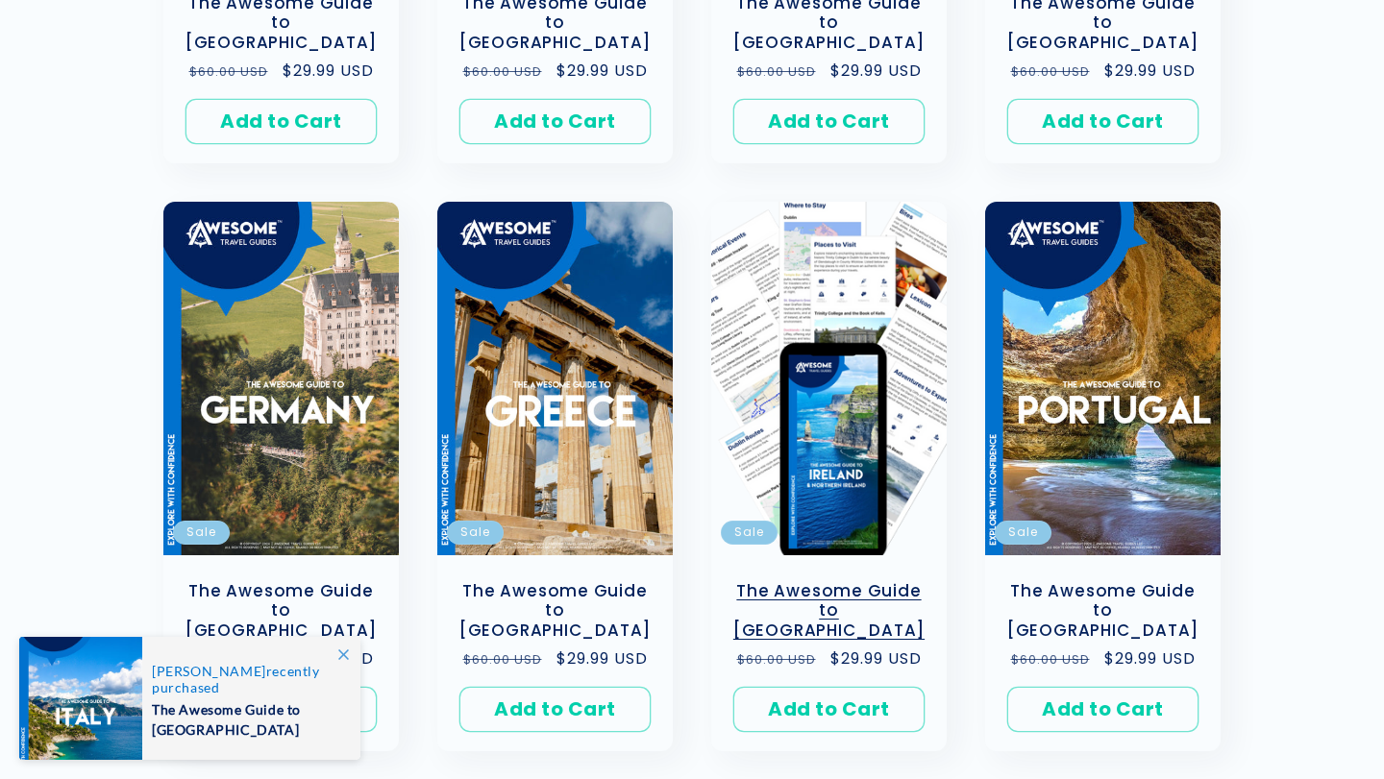
click at [779, 581] on link "The Awesome Guide to [GEOGRAPHIC_DATA]" at bounding box center [828, 611] width 197 height 60
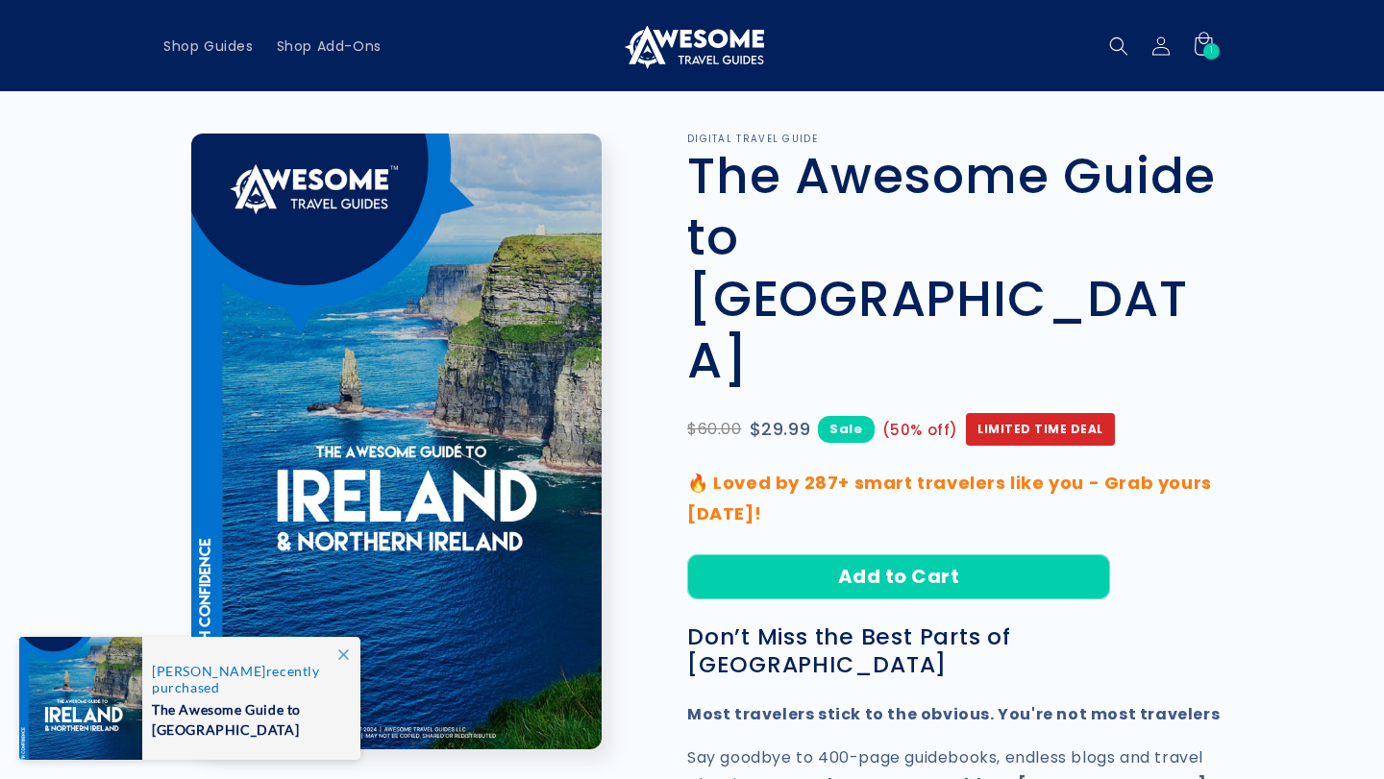
click at [1212, 406] on div "$60.00 $29.99 Sale (50% off) Limited Time Deal" at bounding box center [953, 430] width 533 height 48
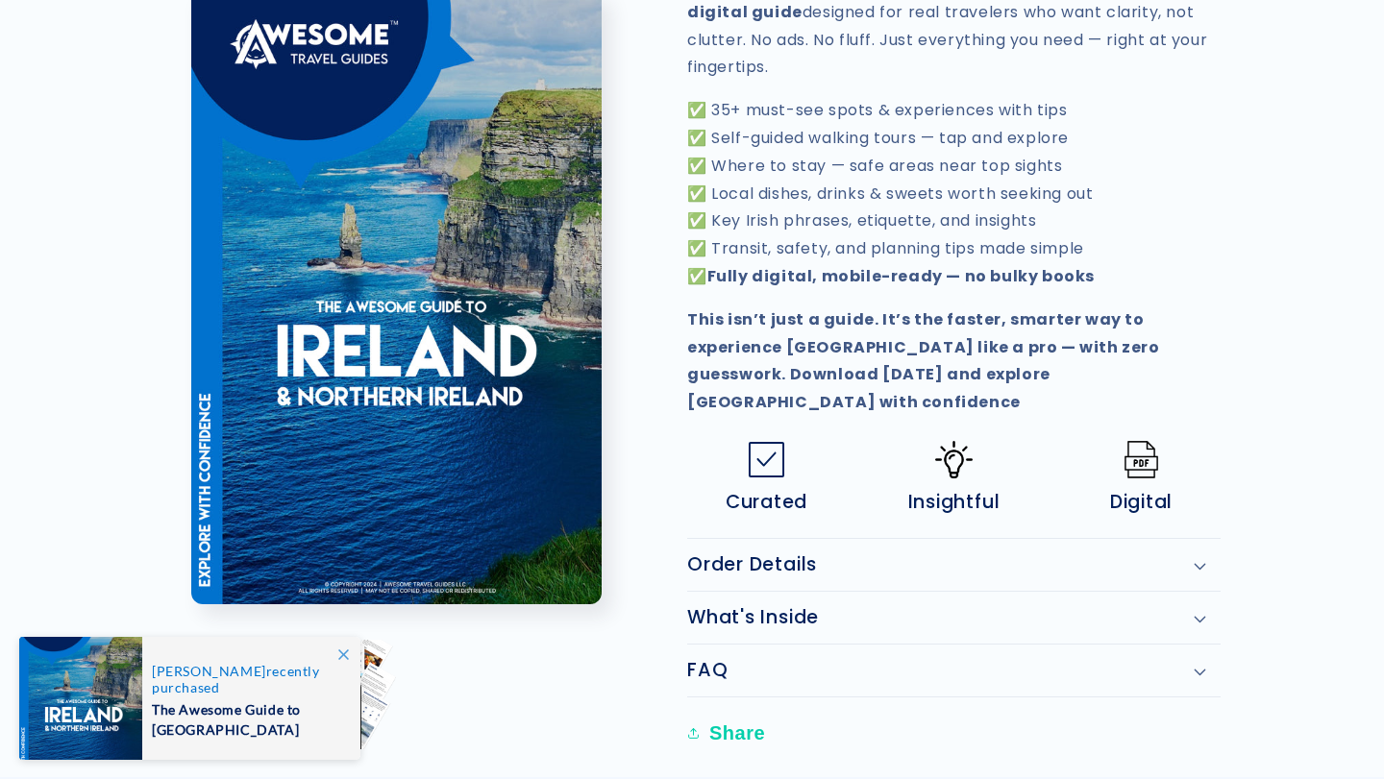
scroll to position [862, 0]
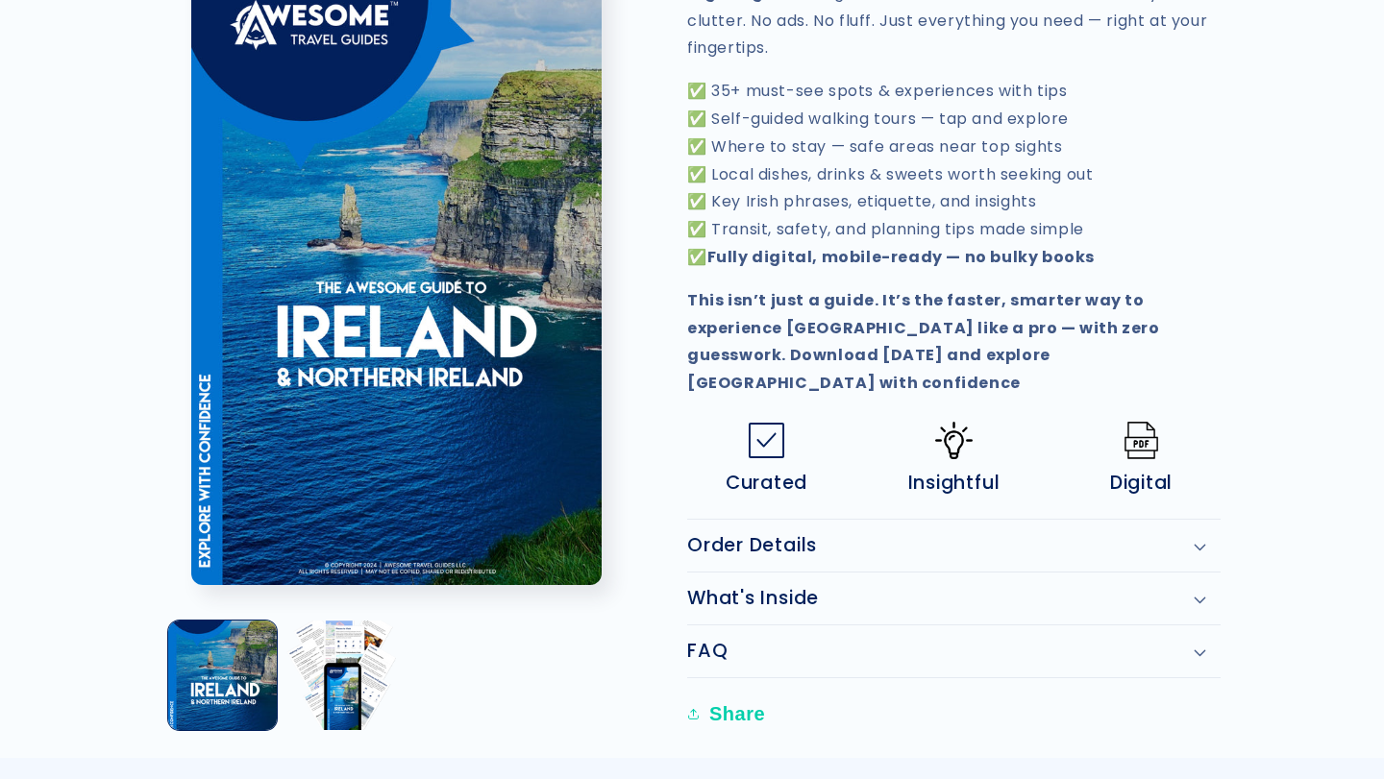
click at [1142, 534] on div "Order Details" at bounding box center [953, 545] width 533 height 23
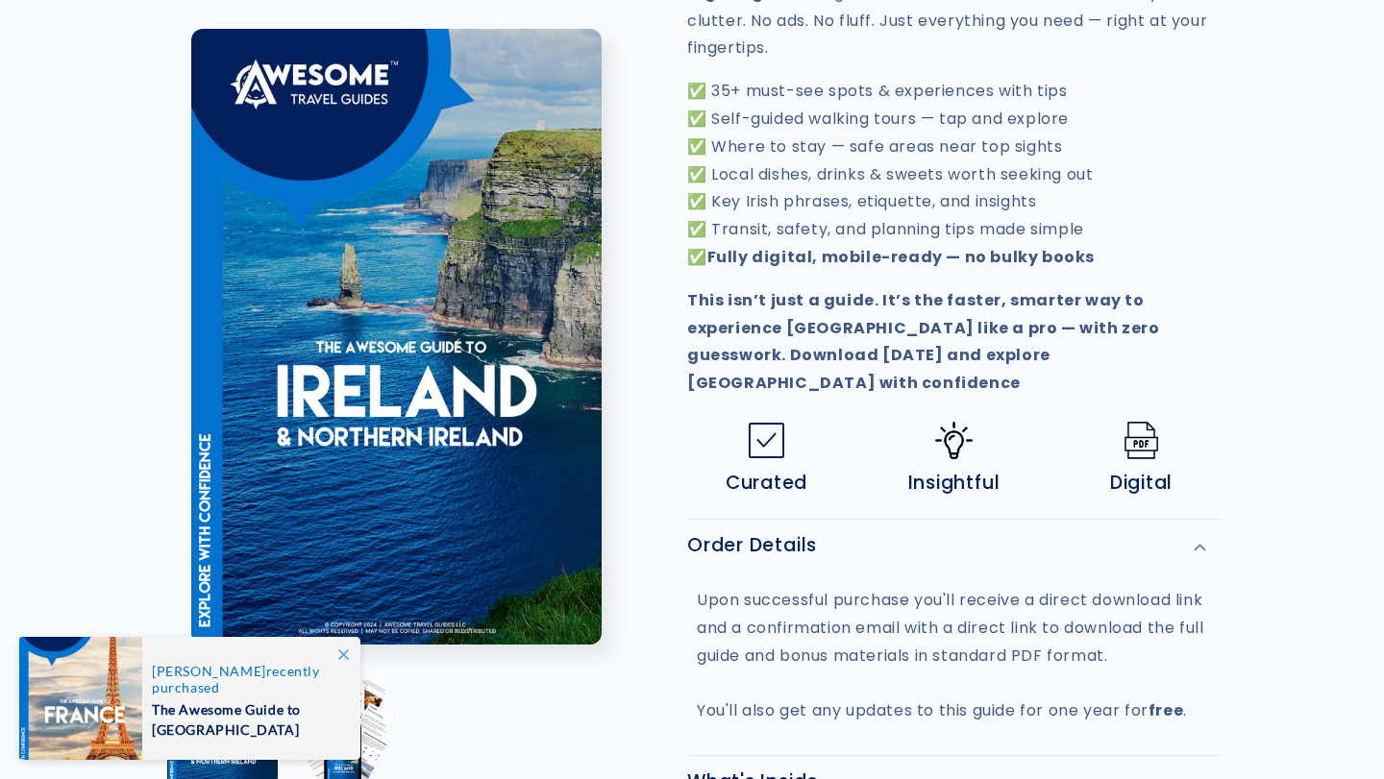
click at [1142, 534] on div "Order Details" at bounding box center [953, 545] width 533 height 23
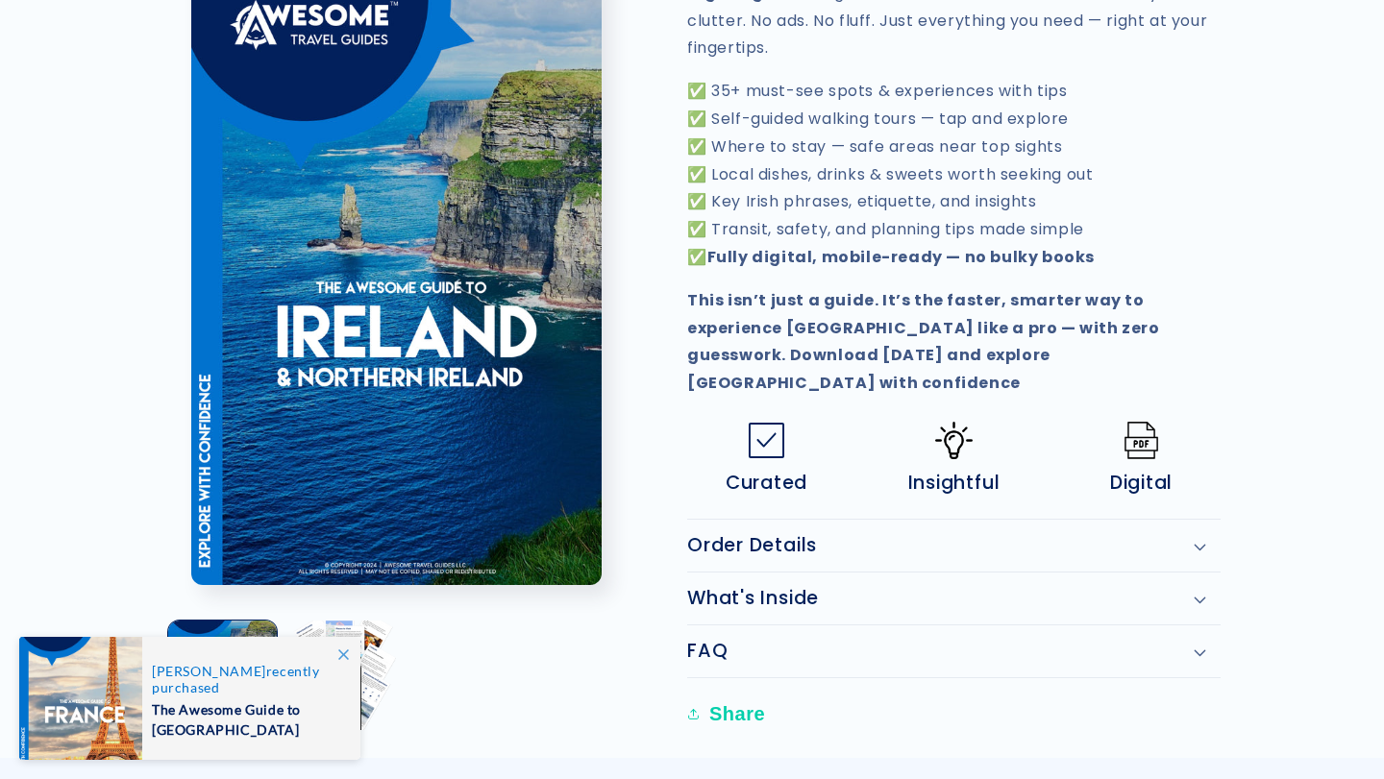
click at [1125, 587] on div "What's Inside" at bounding box center [953, 598] width 533 height 23
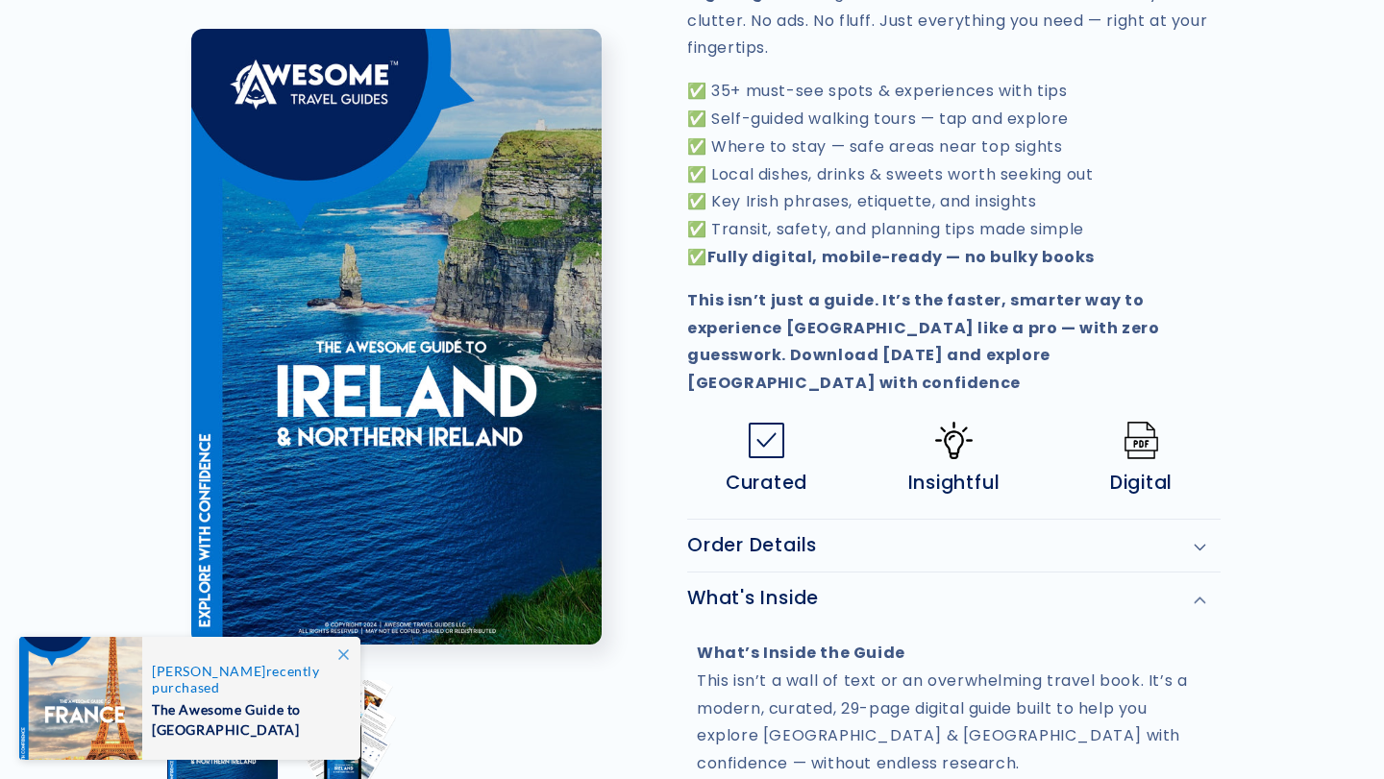
click at [1125, 587] on div "What's Inside" at bounding box center [953, 598] width 533 height 23
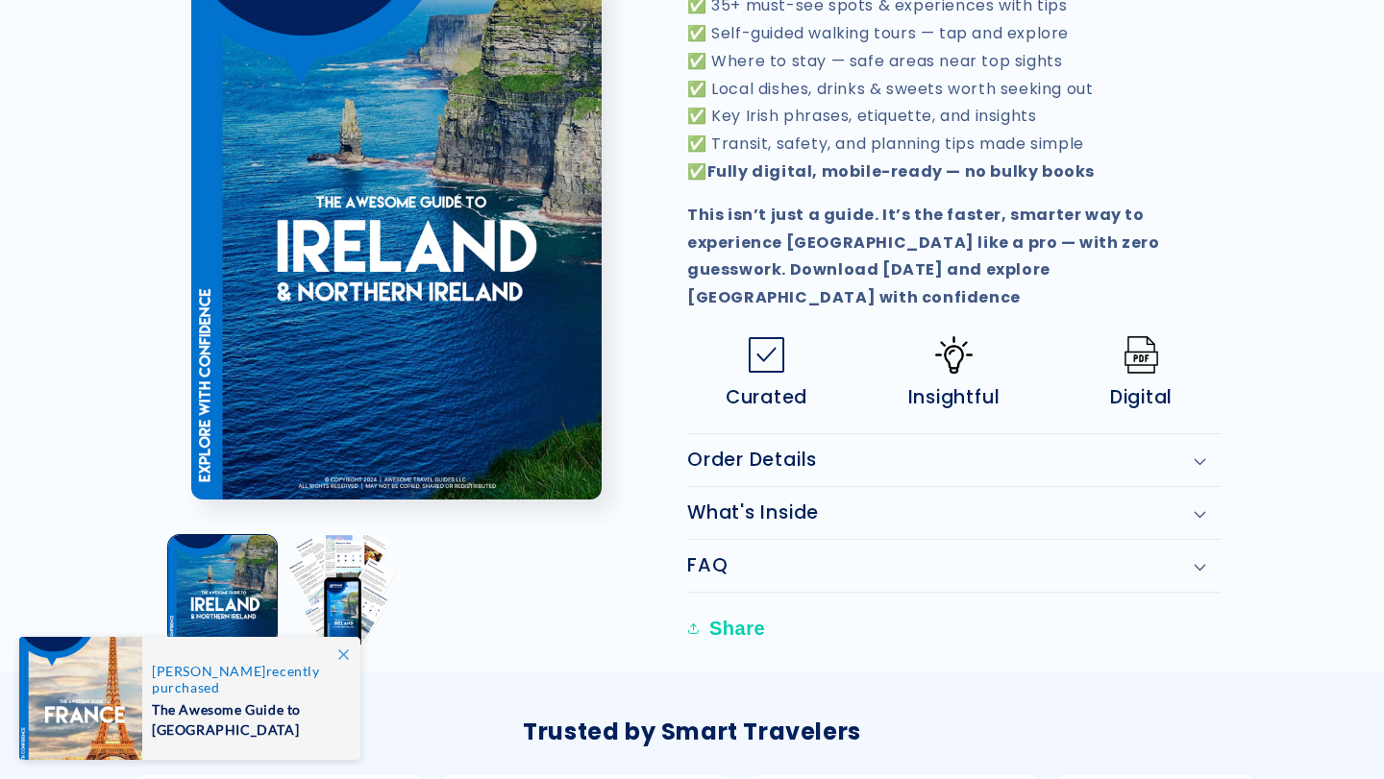
scroll to position [949, 0]
click at [1108, 539] on summary "FAQ" at bounding box center [953, 565] width 533 height 52
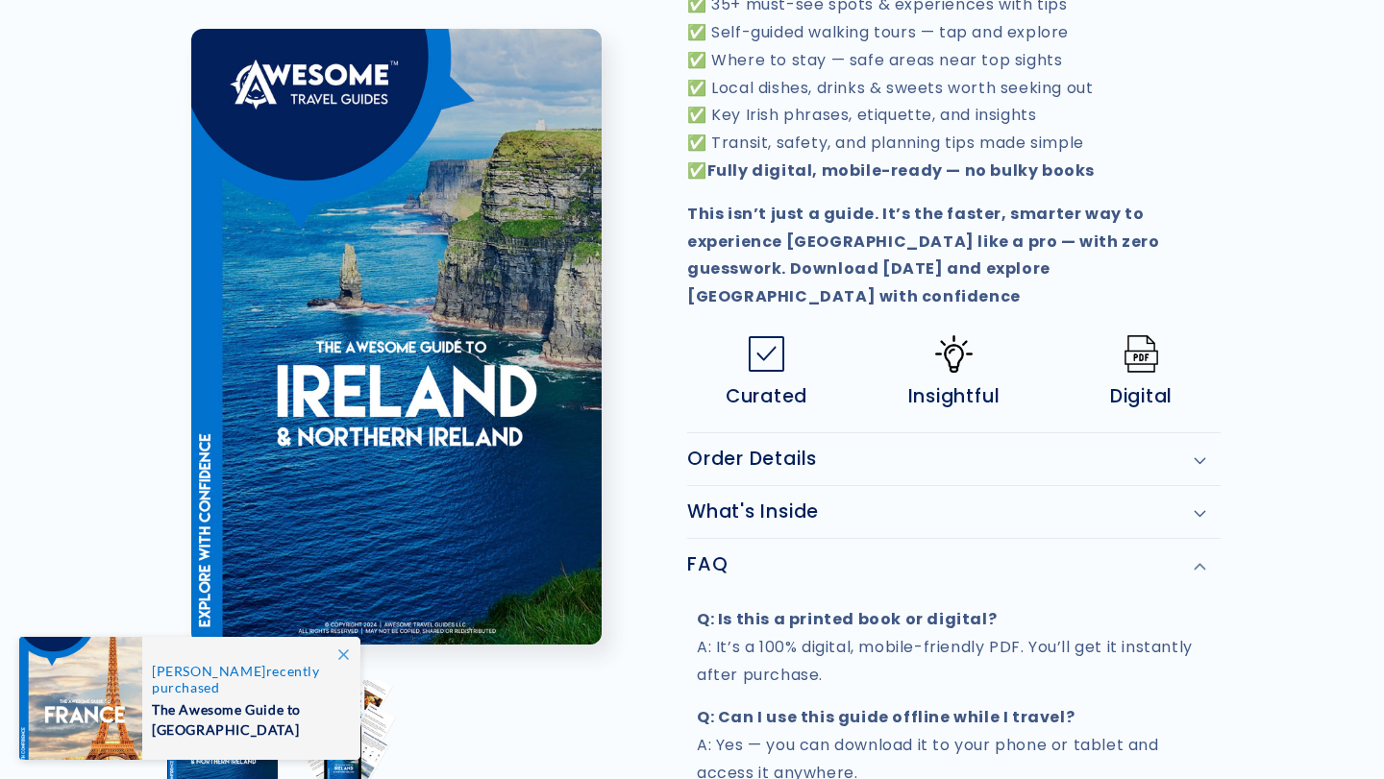
click at [1108, 539] on summary "FAQ" at bounding box center [953, 565] width 533 height 52
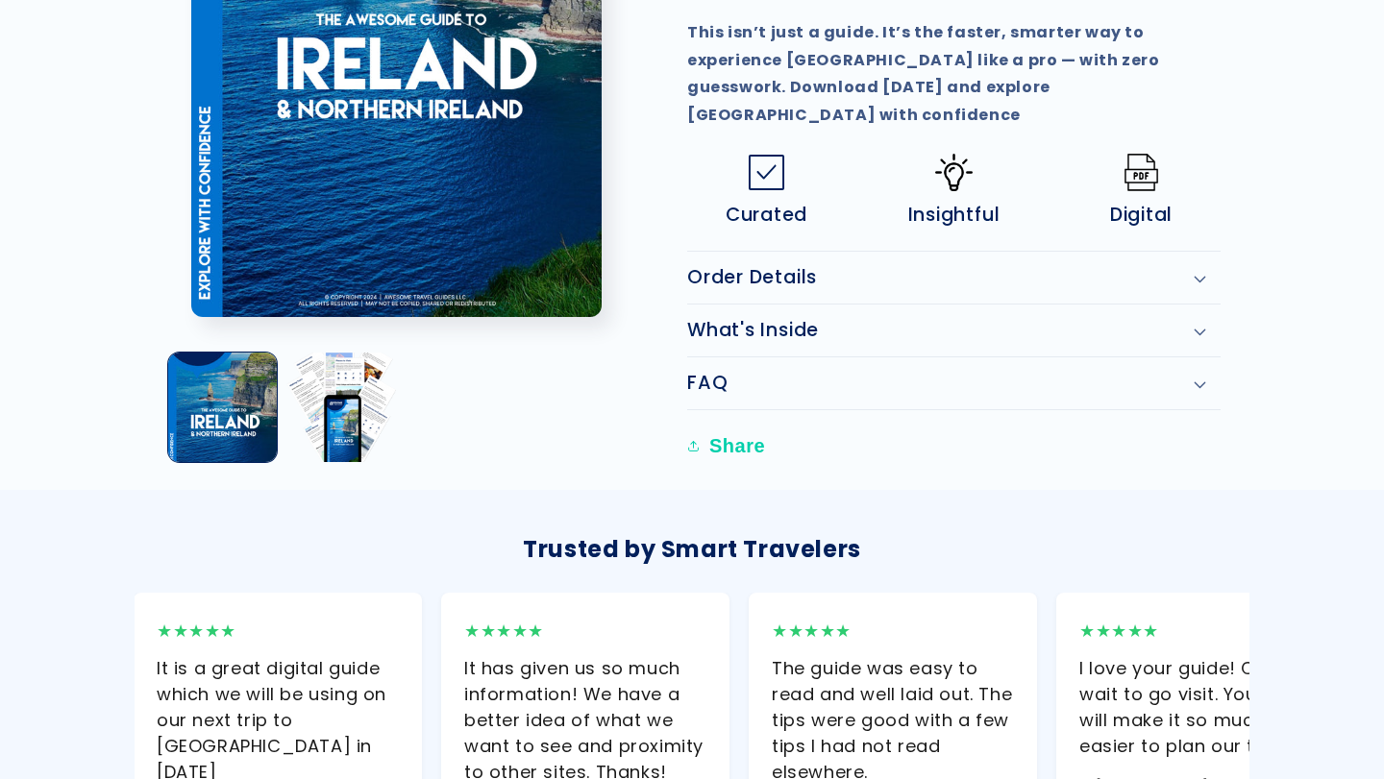
scroll to position [0, 0]
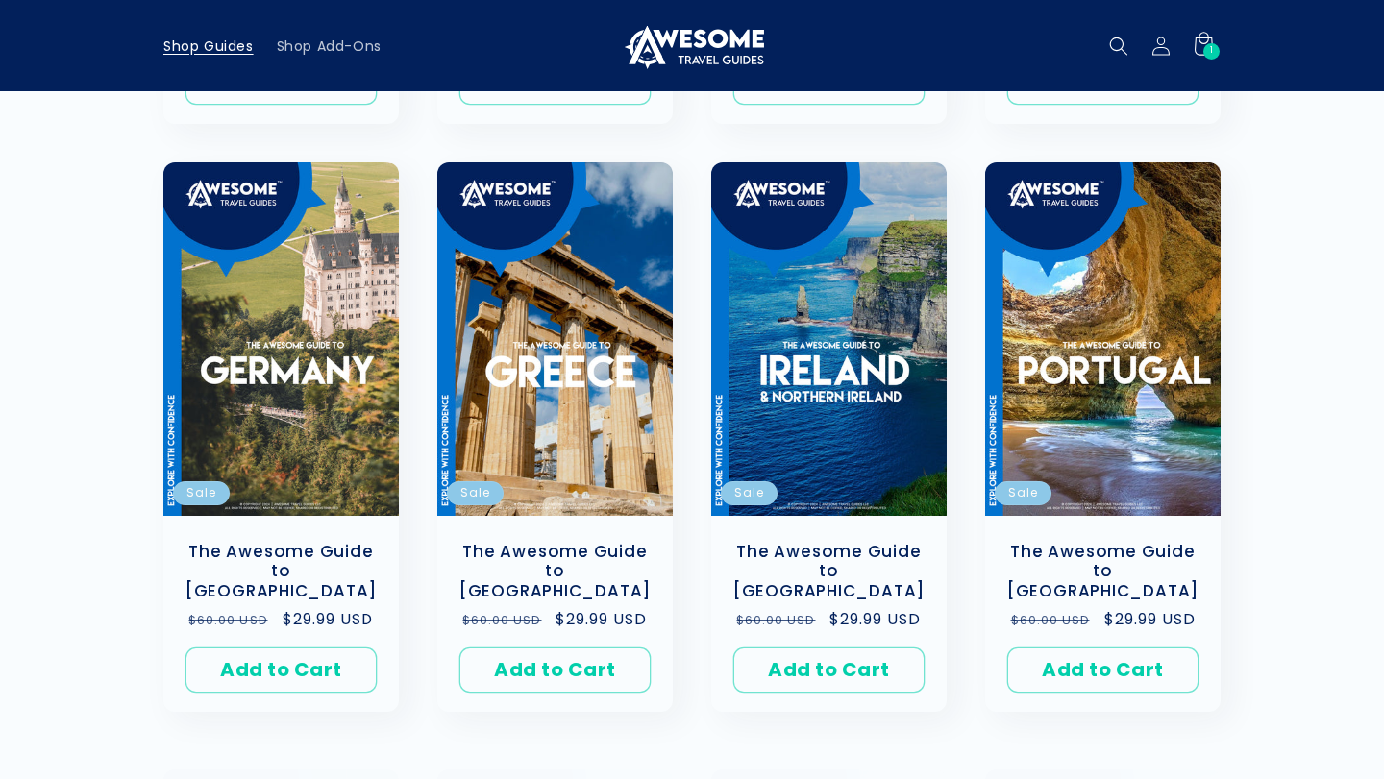
scroll to position [820, 0]
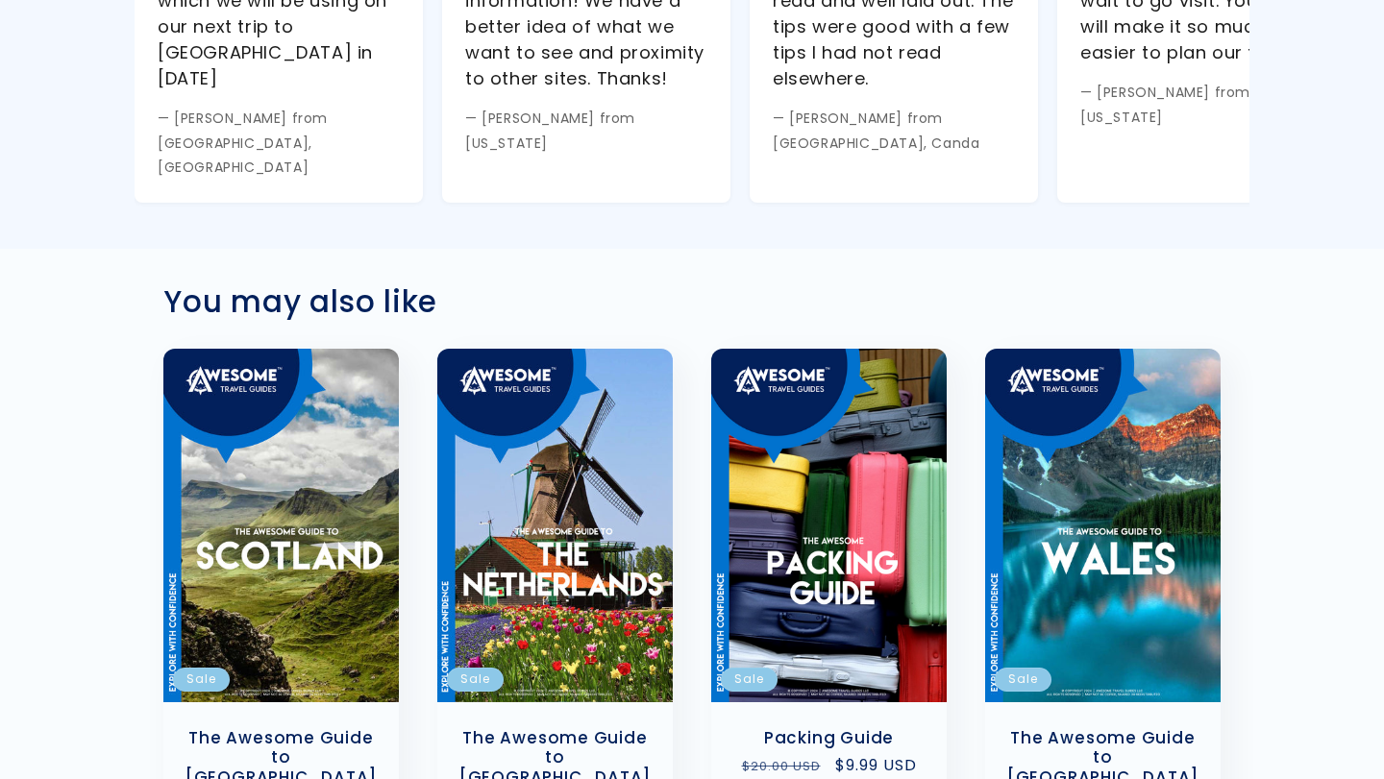
scroll to position [1866, 0]
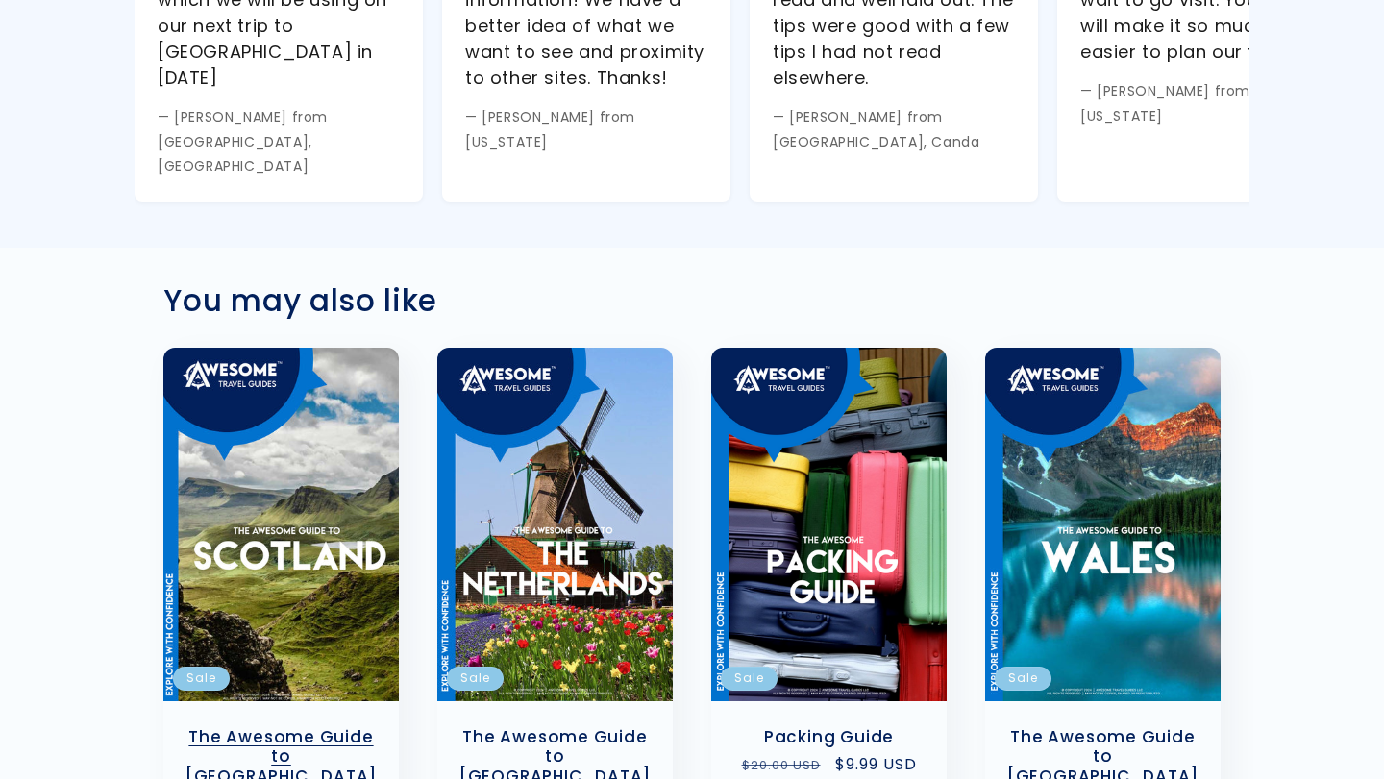
click at [301, 728] on link "The Awesome Guide to [GEOGRAPHIC_DATA]" at bounding box center [281, 758] width 197 height 60
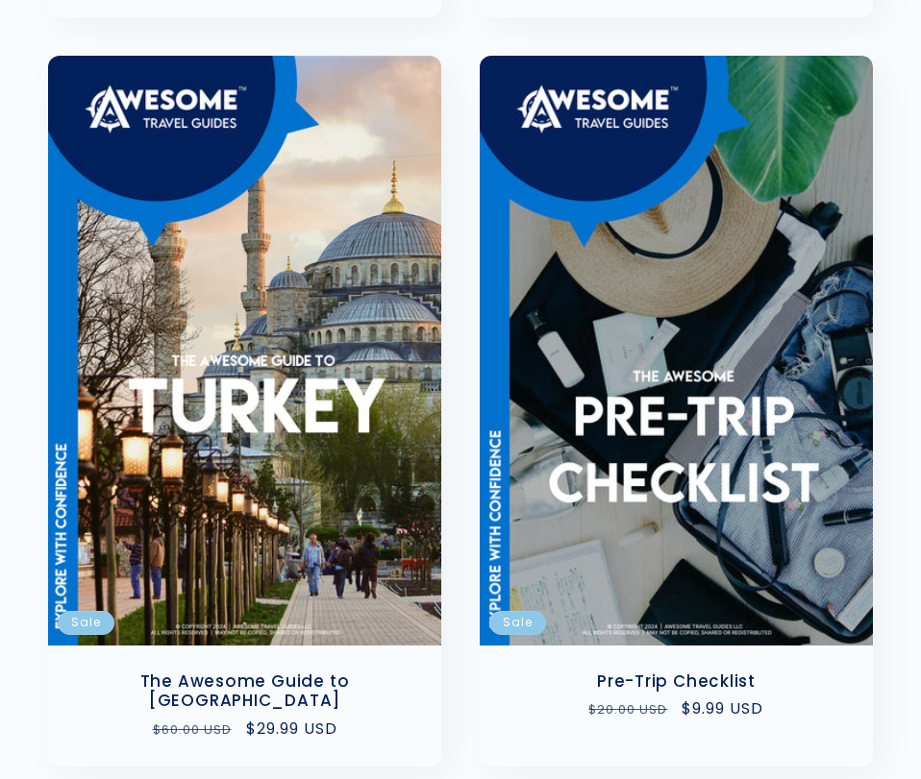
scroll to position [3291, 0]
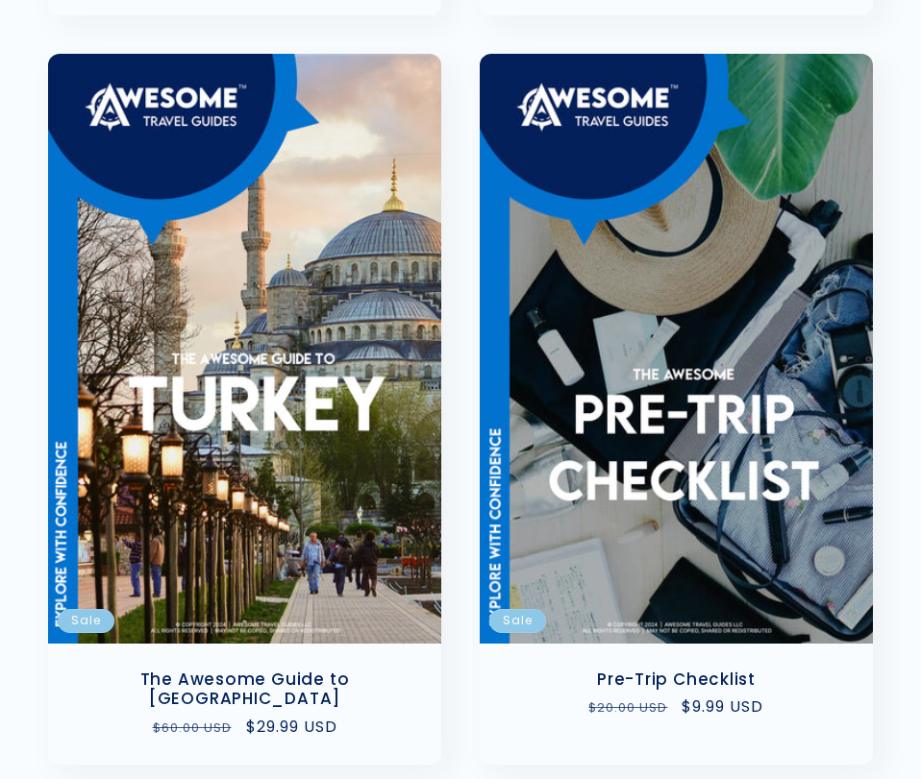
click at [556, 669] on link "Pre-Trip Checklist" at bounding box center [676, 679] width 355 height 20
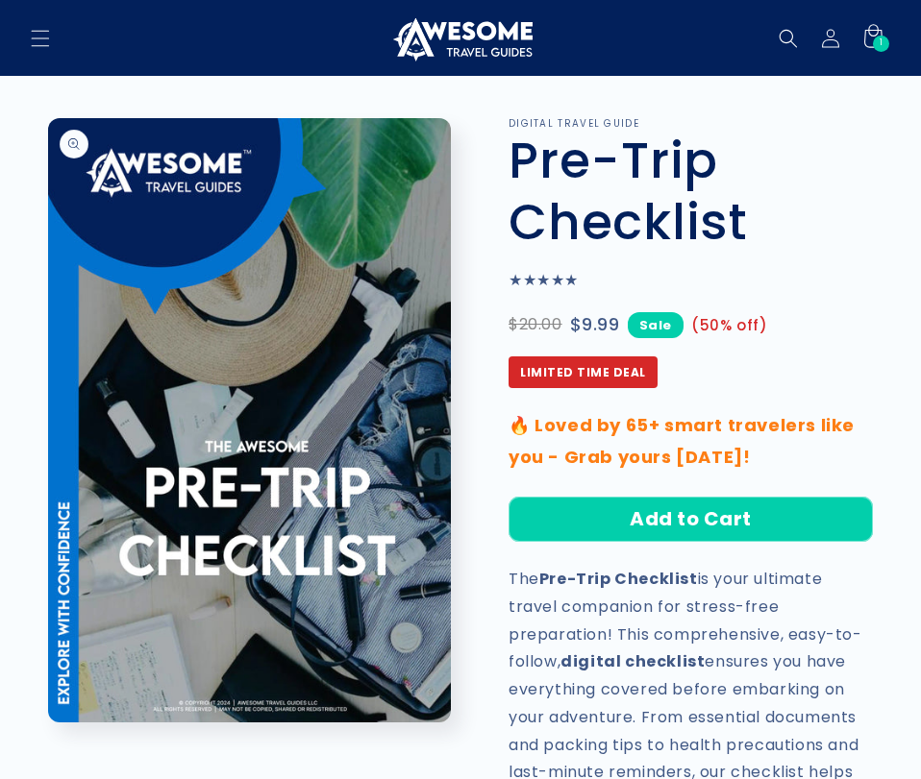
click at [478, 49] on img at bounding box center [460, 38] width 144 height 46
